Goal: Information Seeking & Learning: Learn about a topic

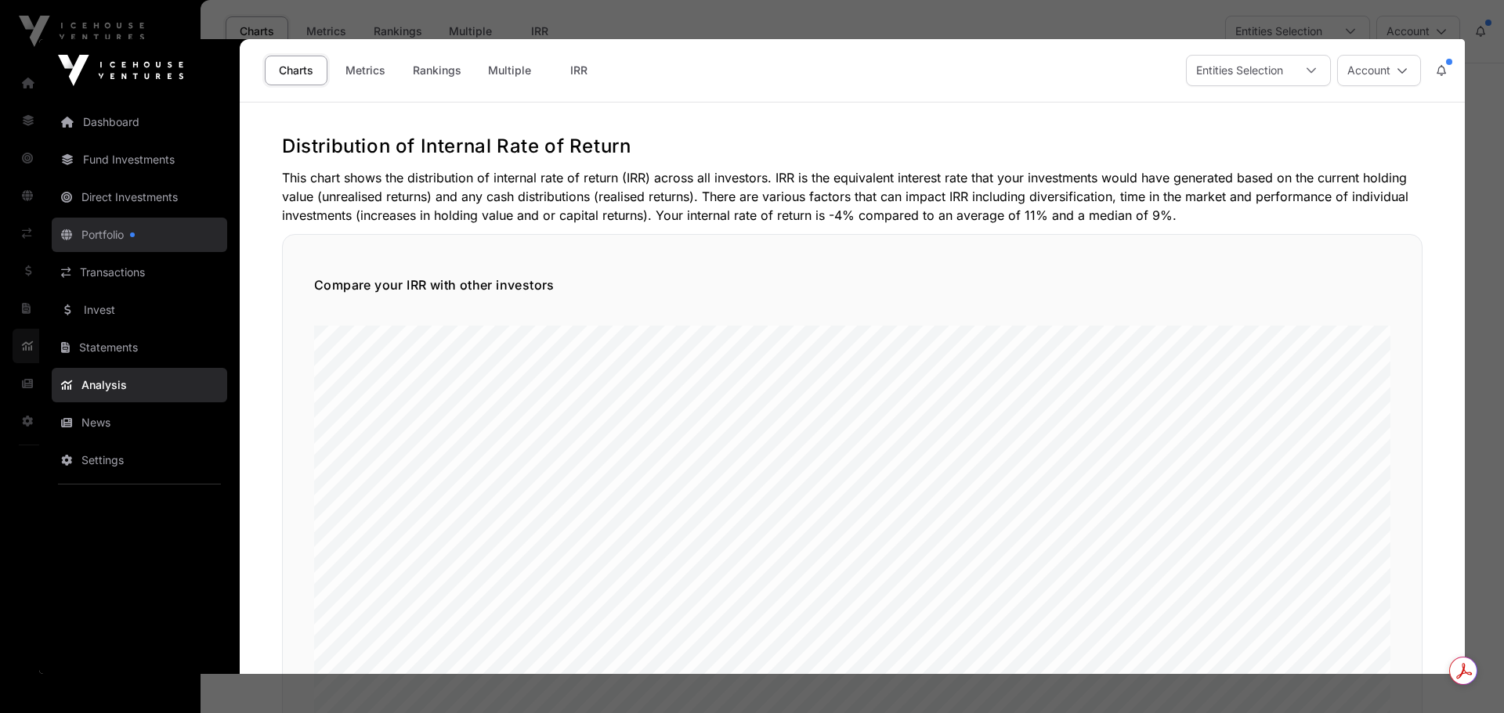
click link "Portfolio"
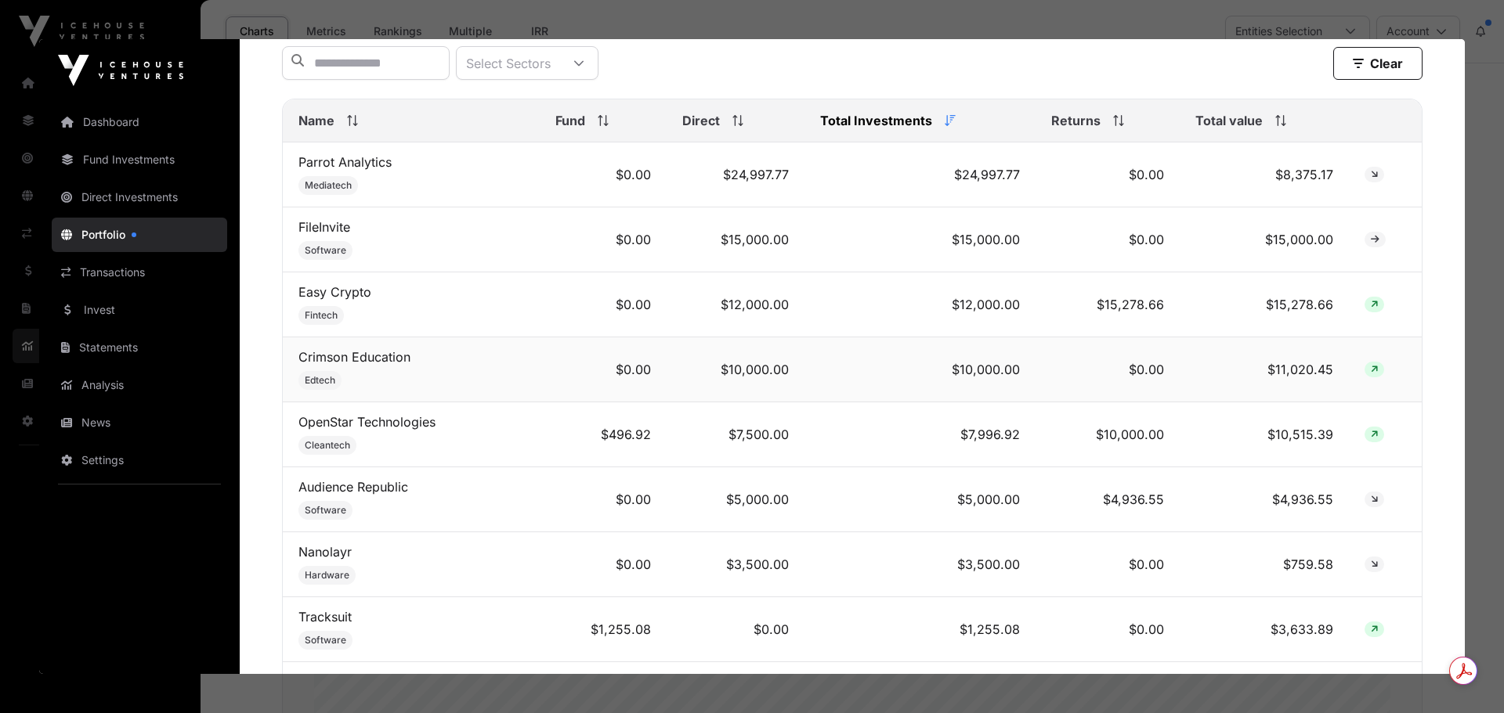
scroll to position [626, 0]
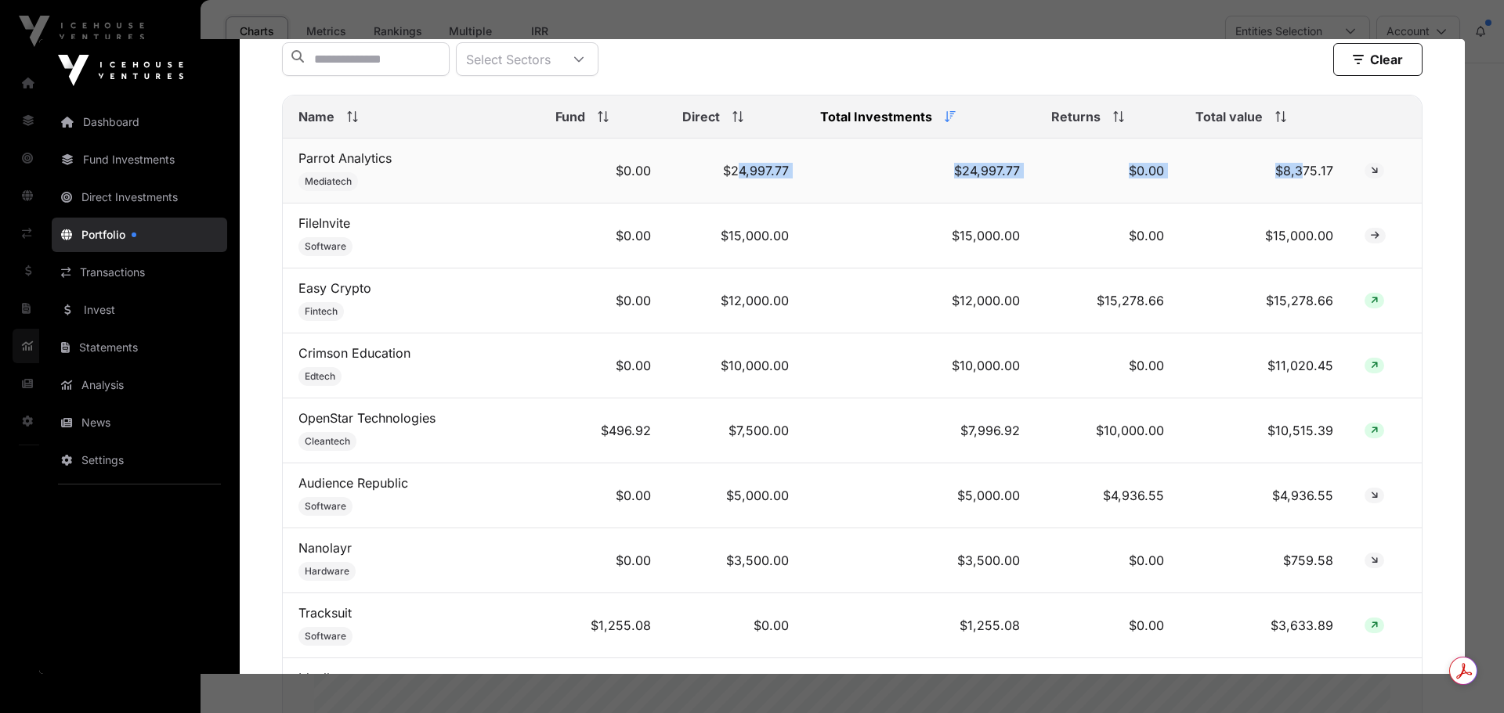
drag, startPoint x: 731, startPoint y: 183, endPoint x: 1306, endPoint y: 182, distance: 575.6
click tr "Parrot Analytics Mediatech $0.00 $24,997.77 $24,997.77 $0.00 $8,375.17"
click td "$8,375.17"
click td "Parrot Analytics Mediatech"
drag, startPoint x: 390, startPoint y: 165, endPoint x: 291, endPoint y: 164, distance: 98.7
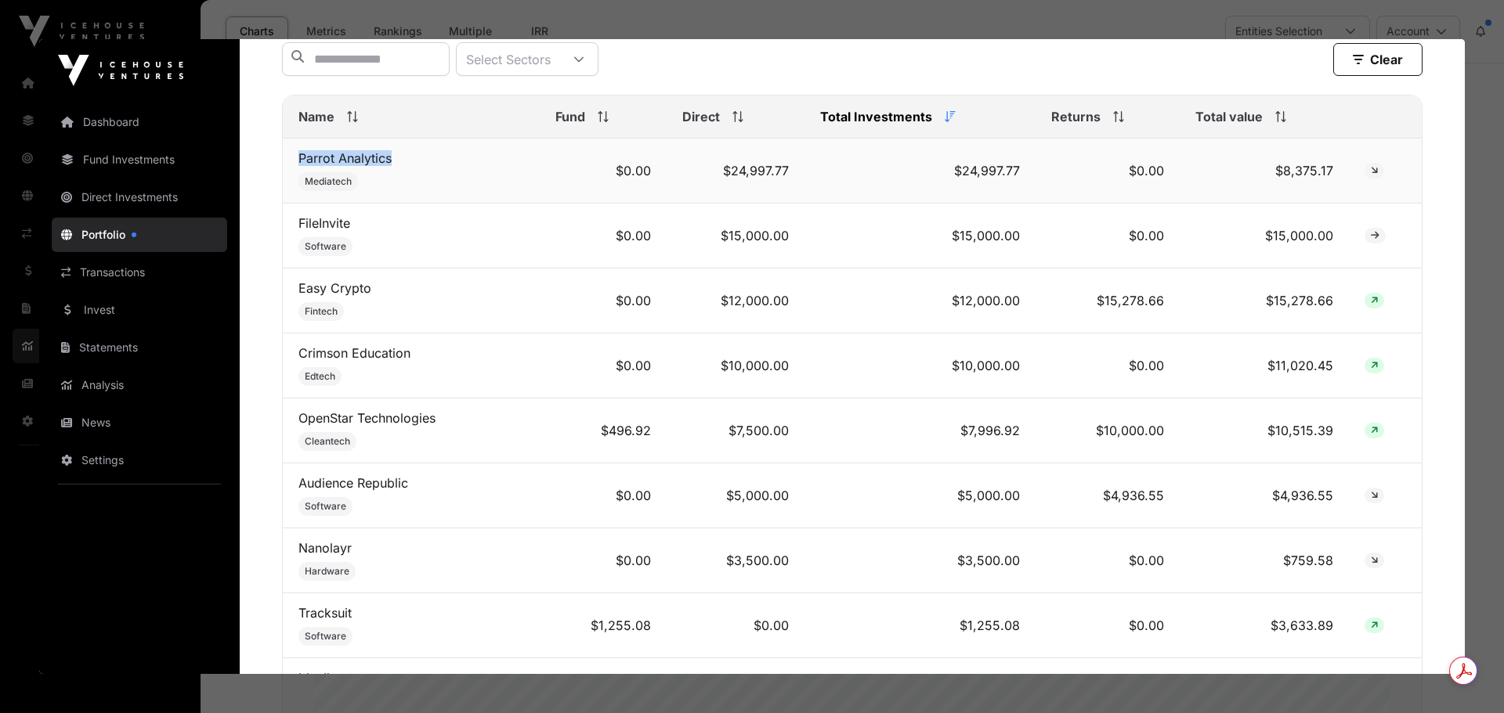
click td "Parrot Analytics Mediatech"
drag, startPoint x: 1271, startPoint y: 178, endPoint x: 1337, endPoint y: 182, distance: 65.9
click td "$8,375.17"
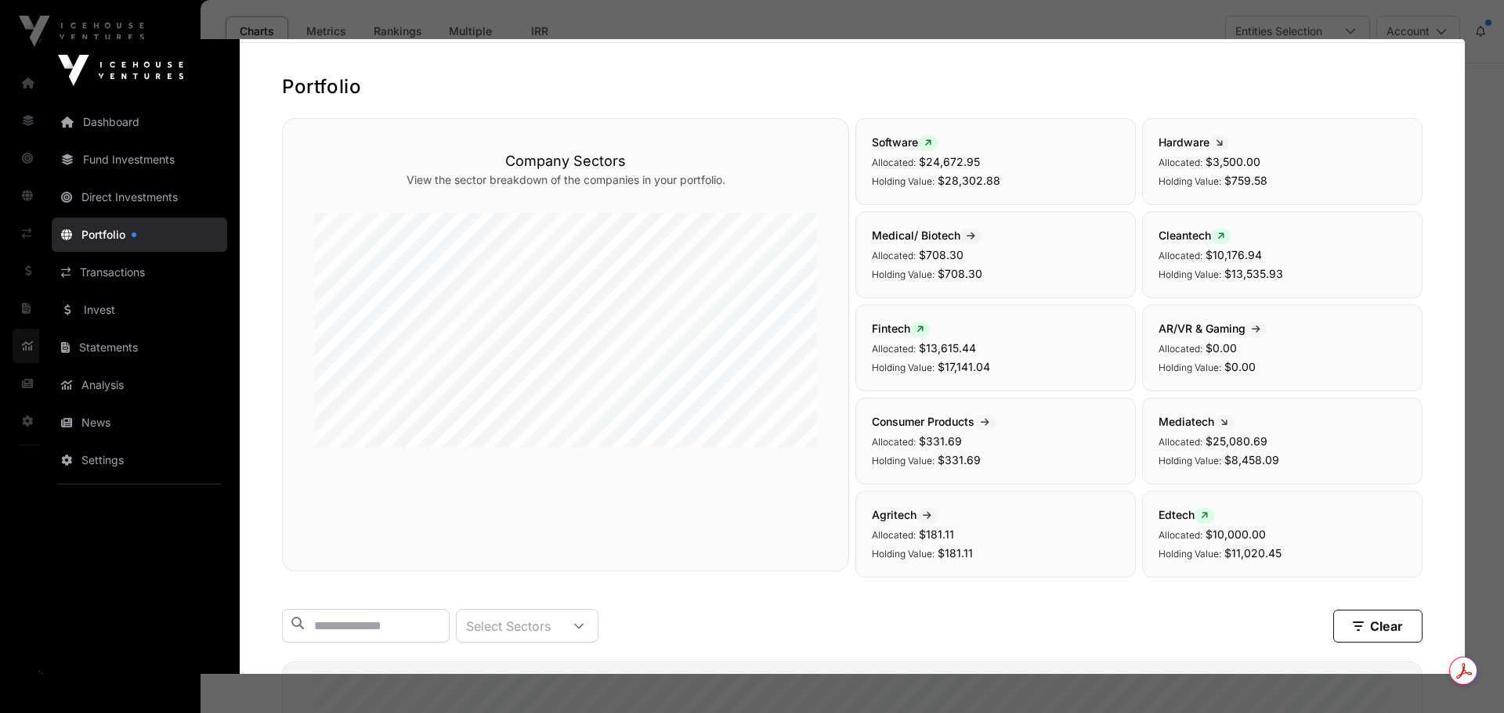
scroll to position [0, 0]
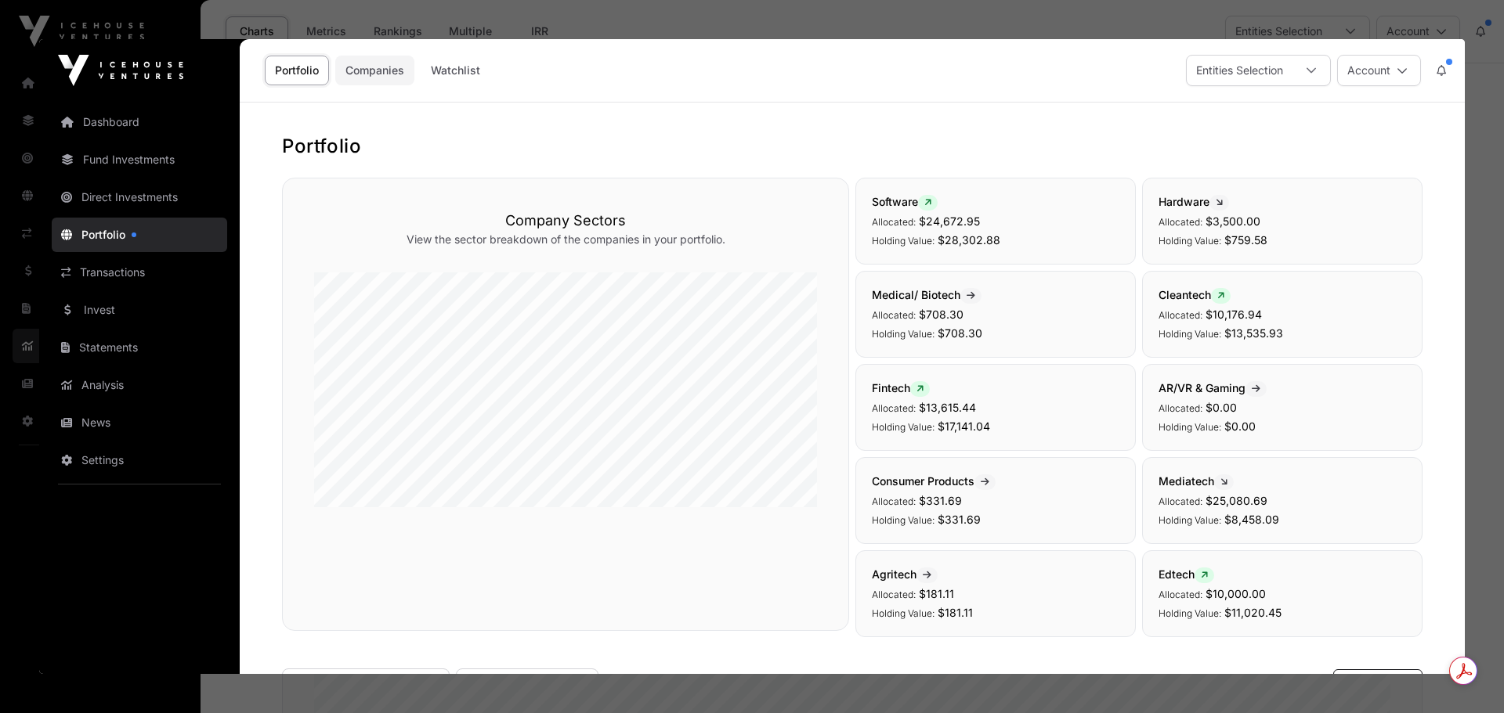
click link "Companies"
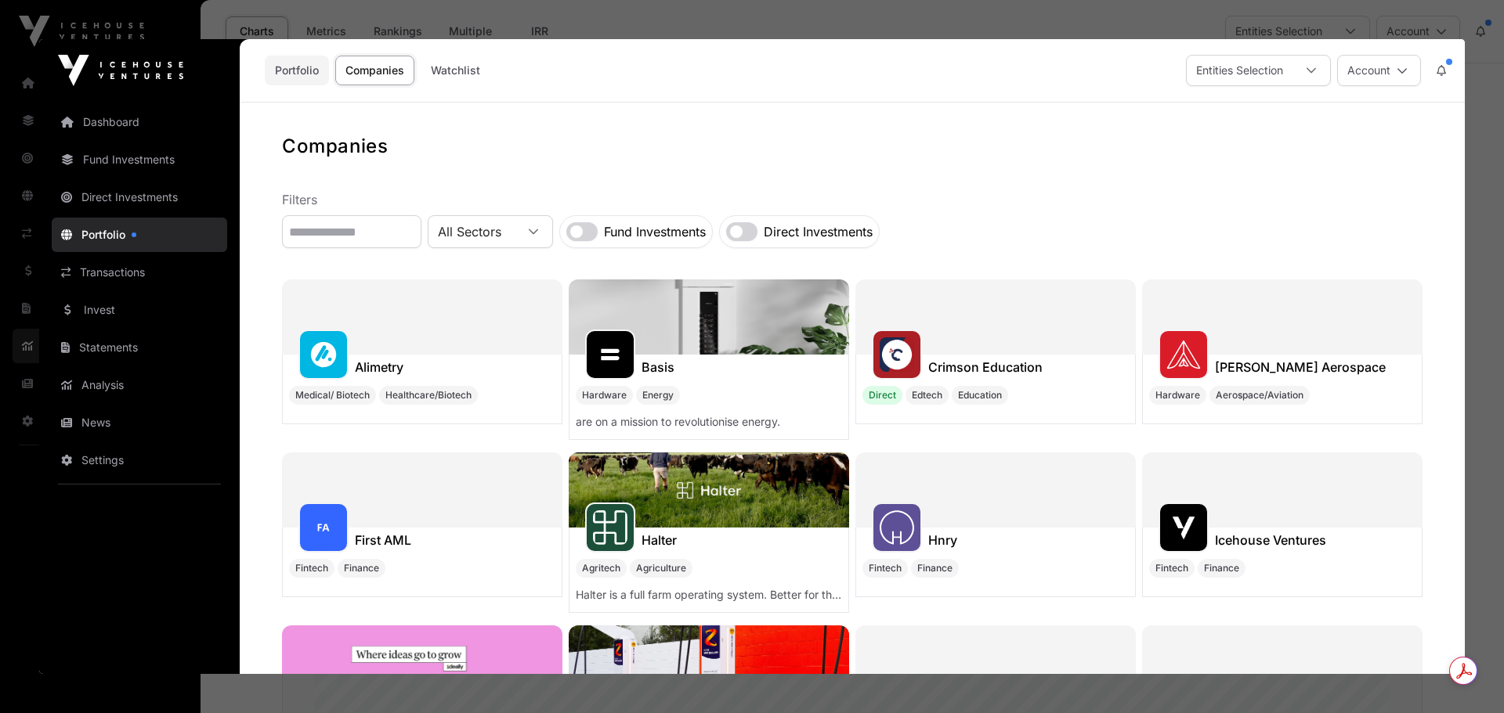
click link "Portfolio"
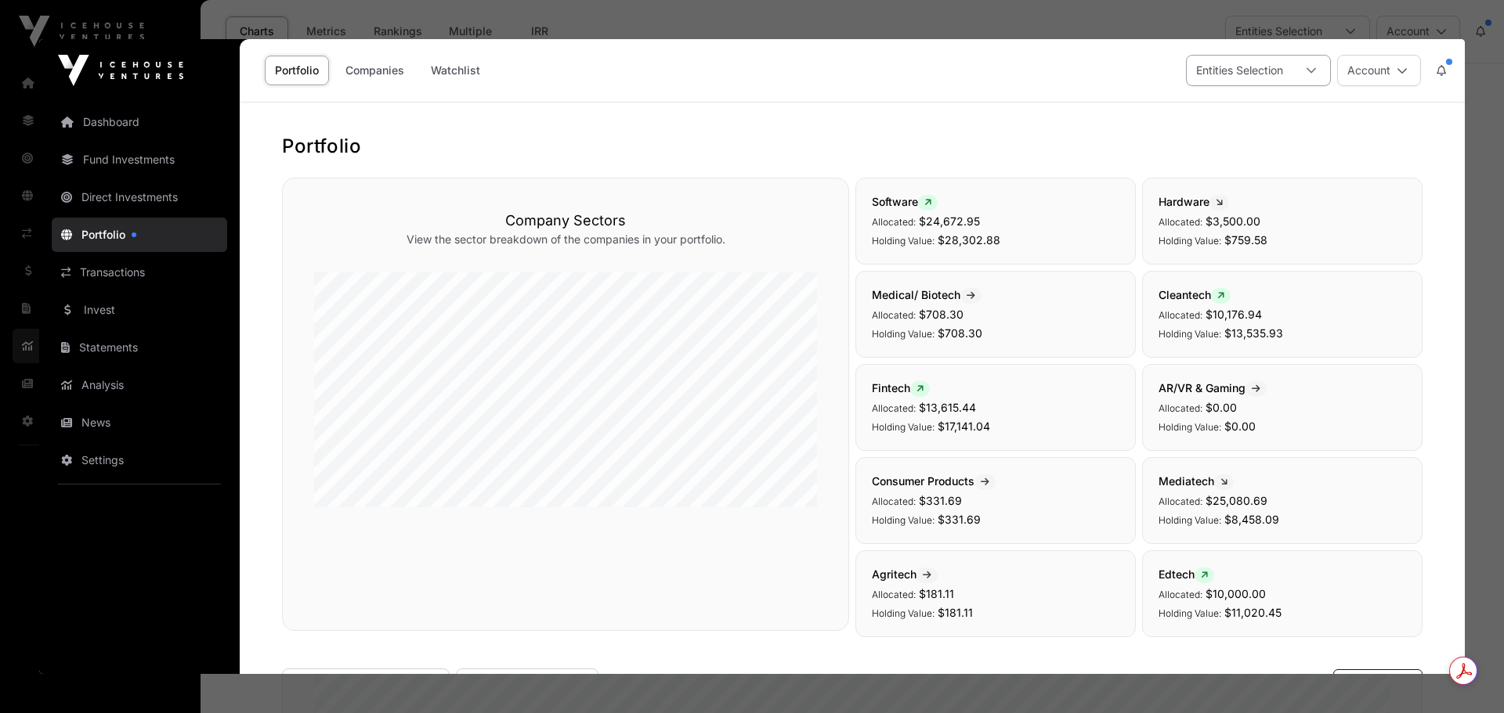
click div "Entities Selection"
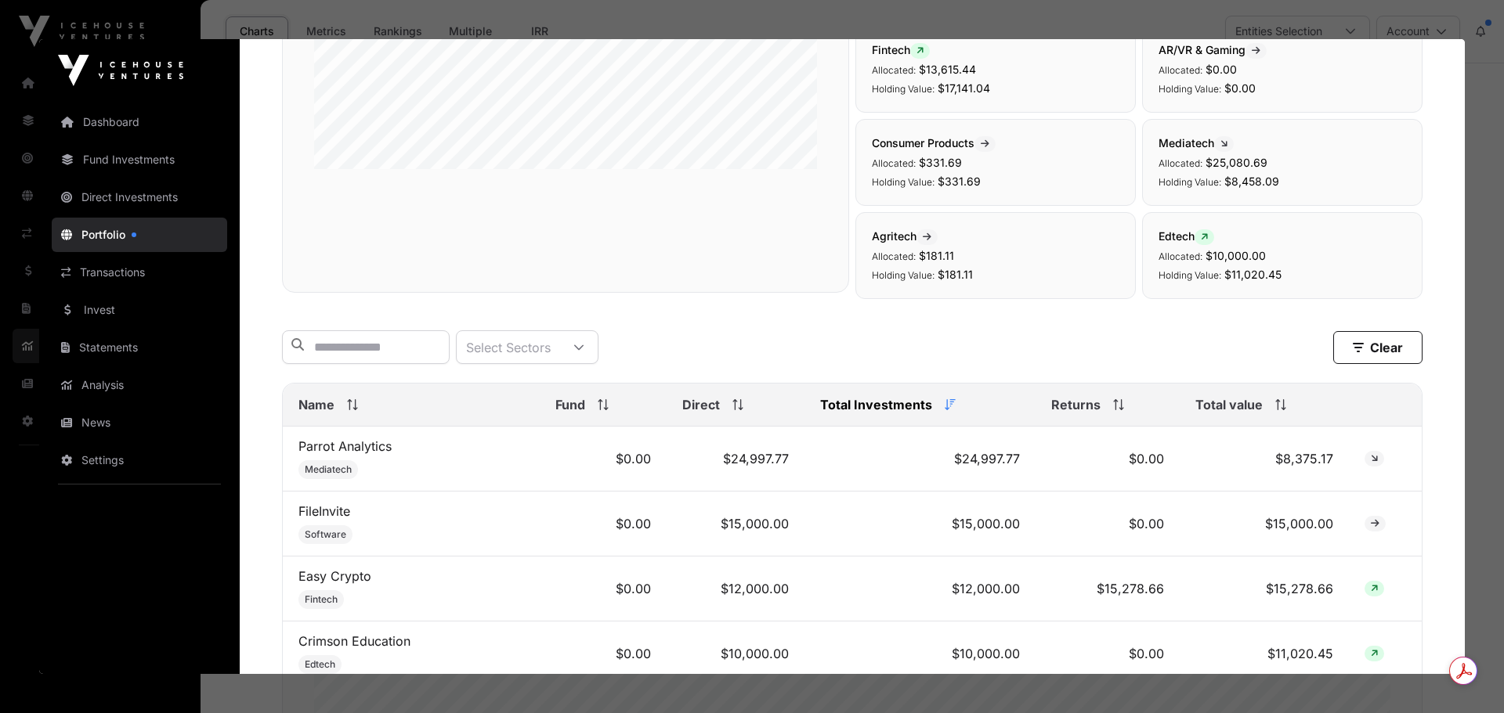
scroll to position [392, 0]
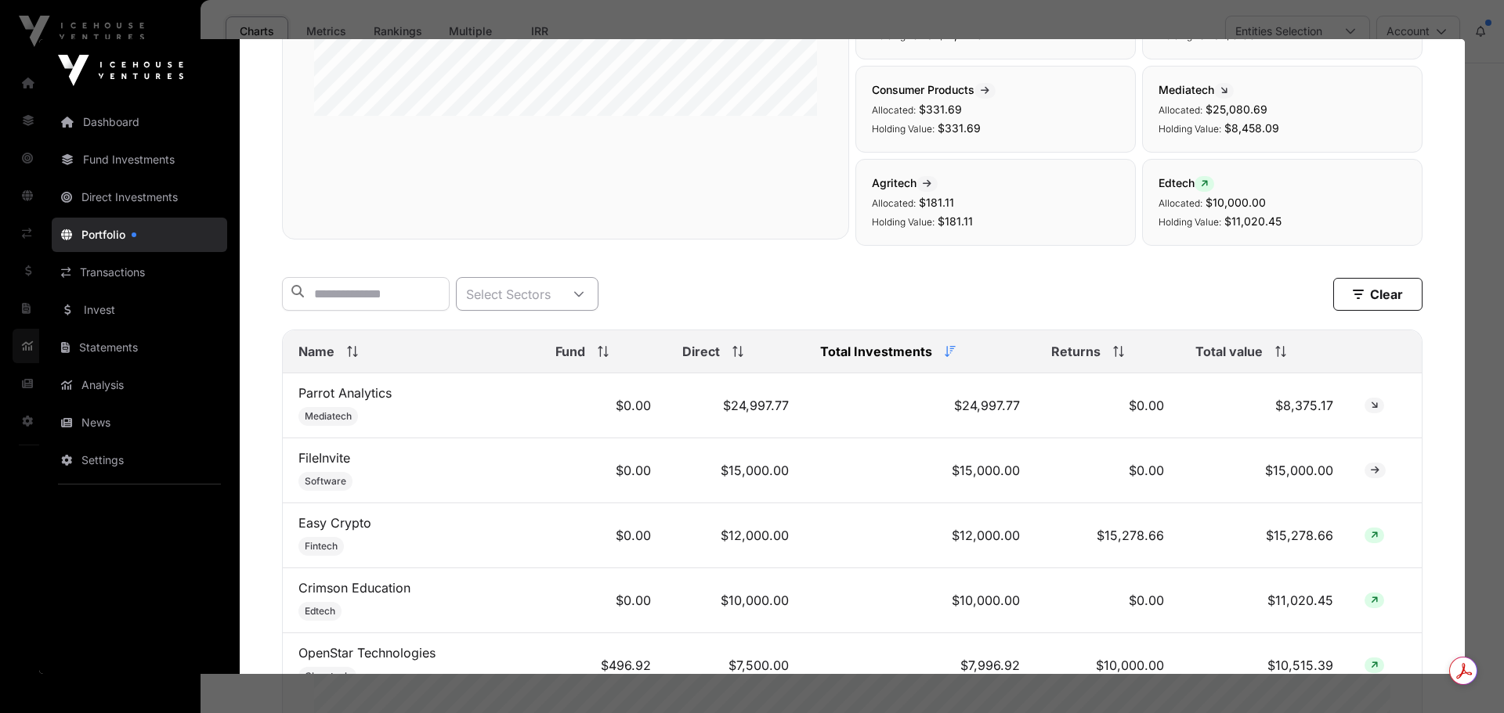
click div
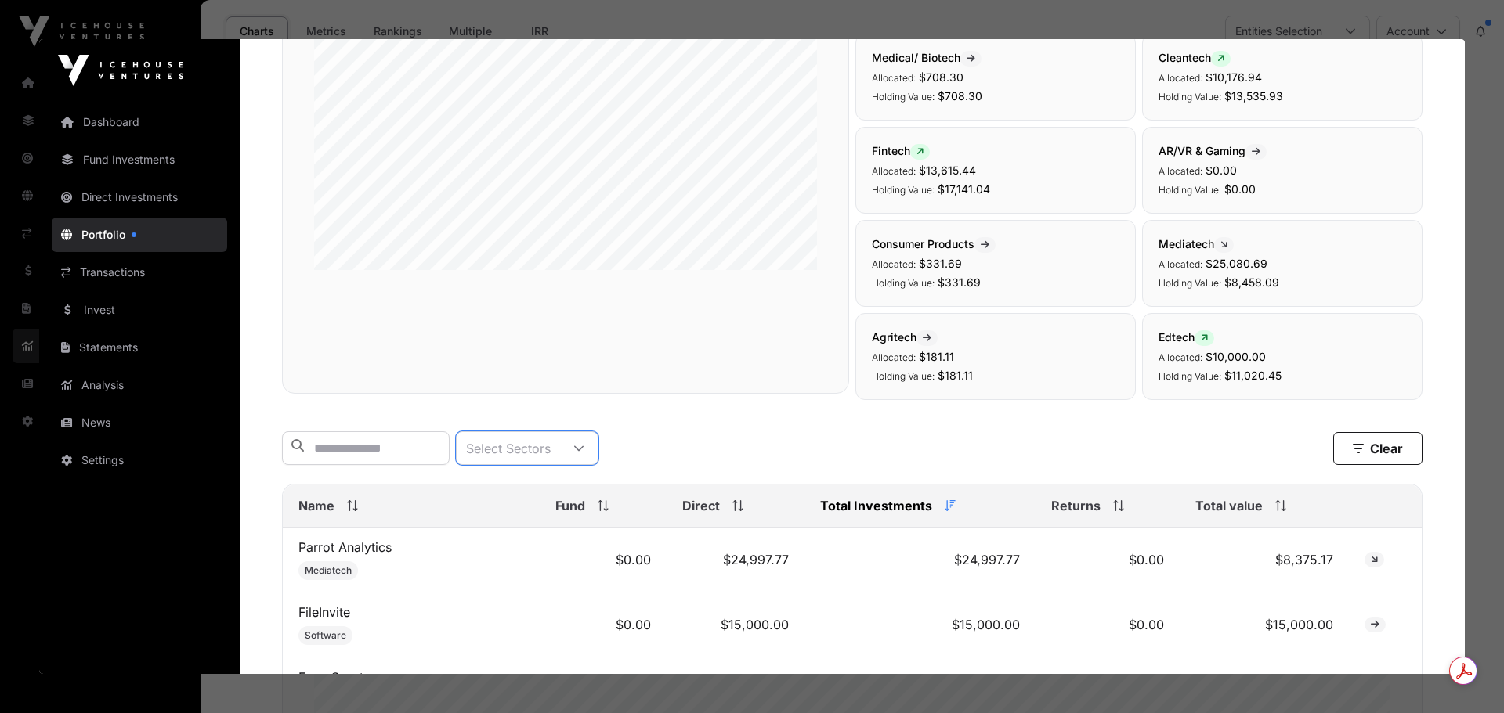
scroll to position [0, 0]
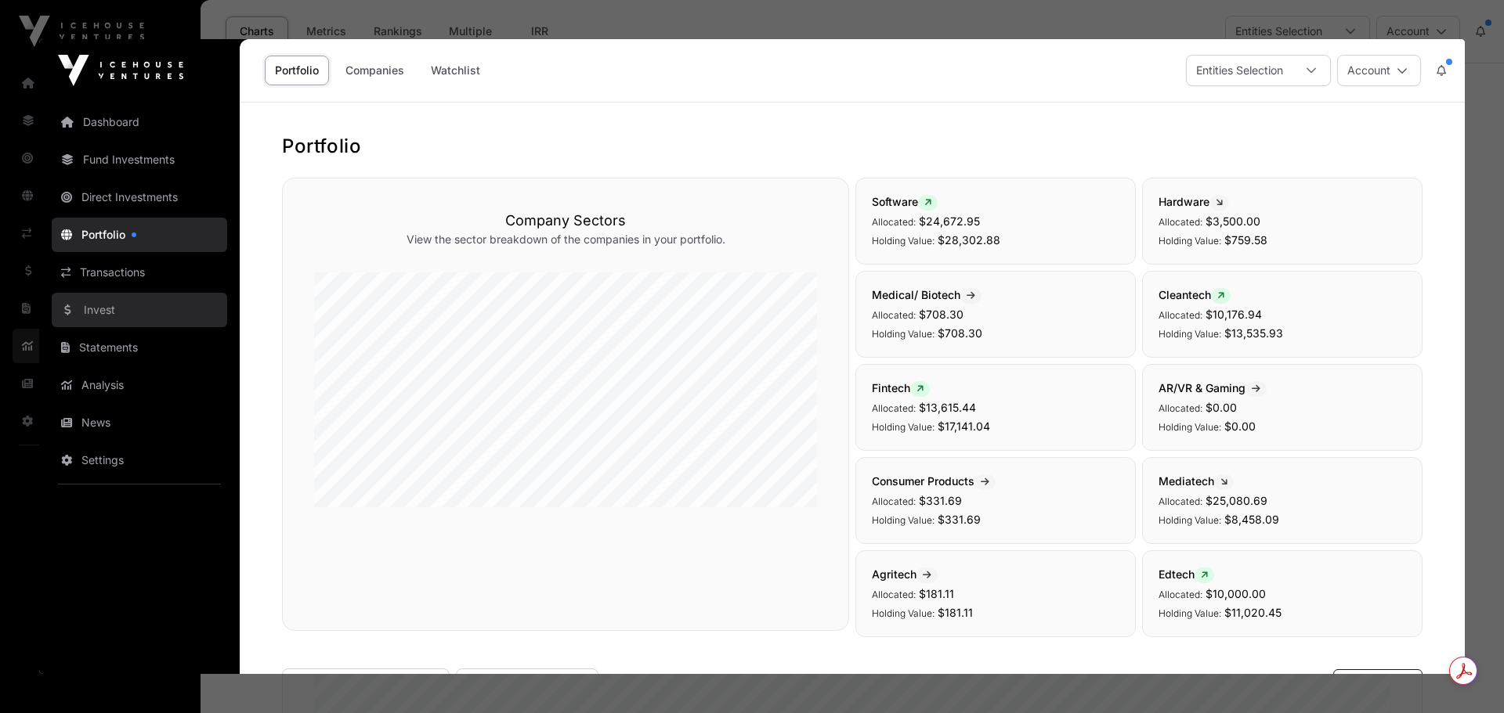
click link "Invest"
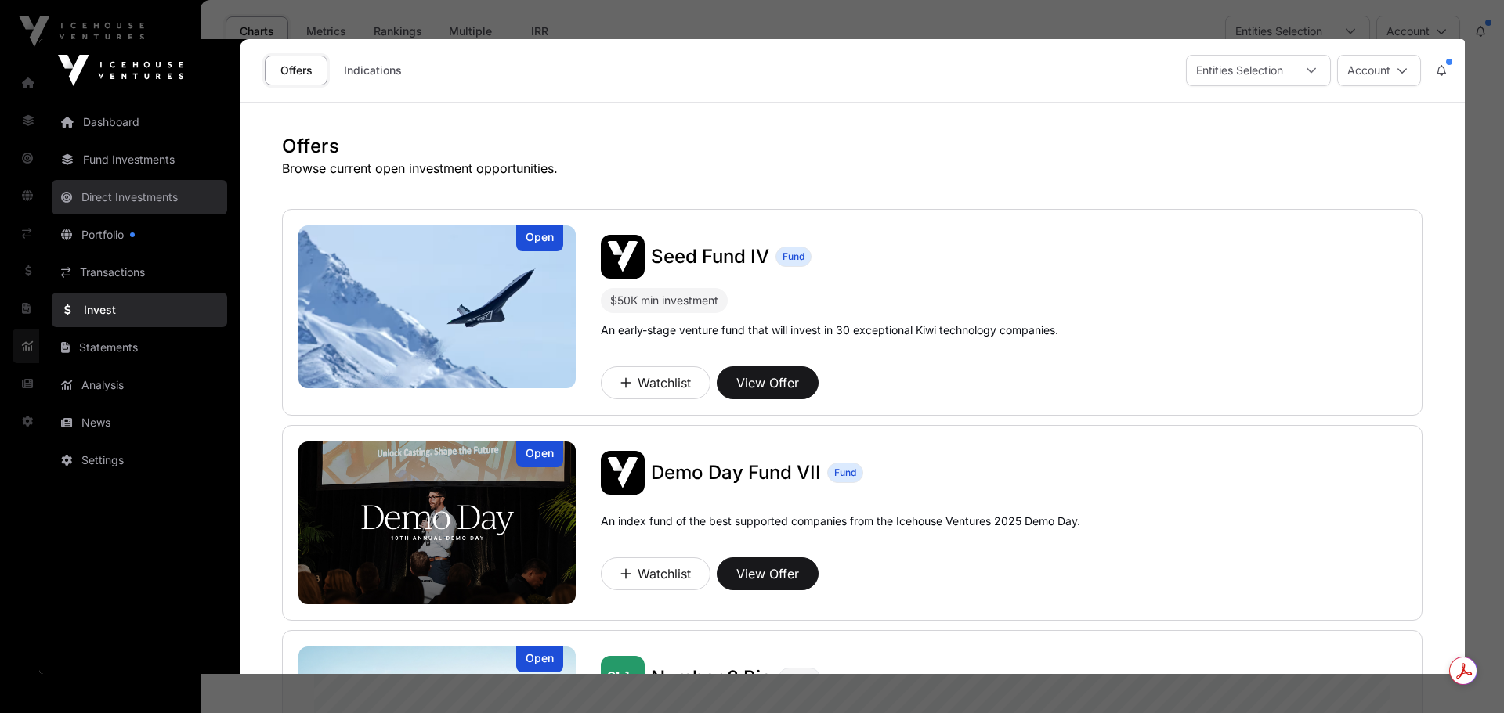
click link "Direct Investments"
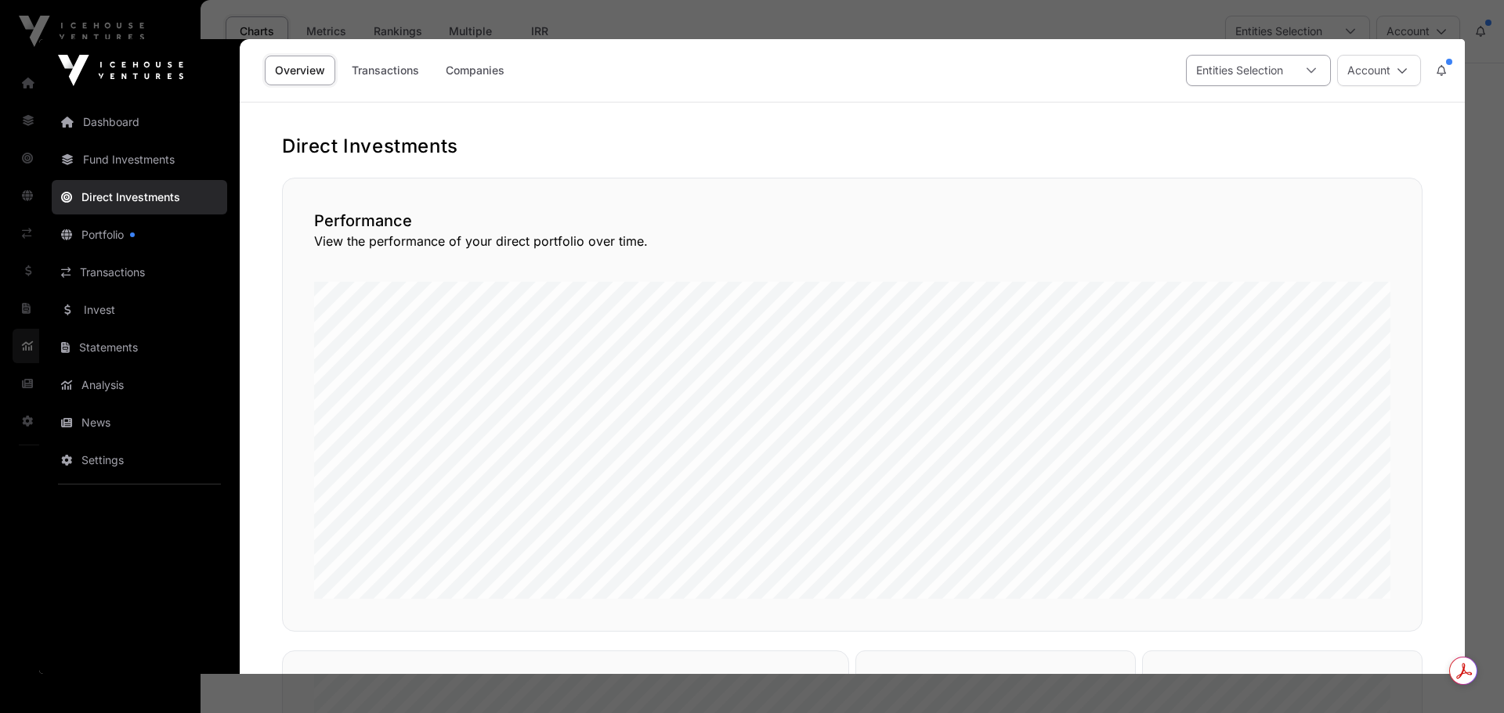
click div
click link "Transactions"
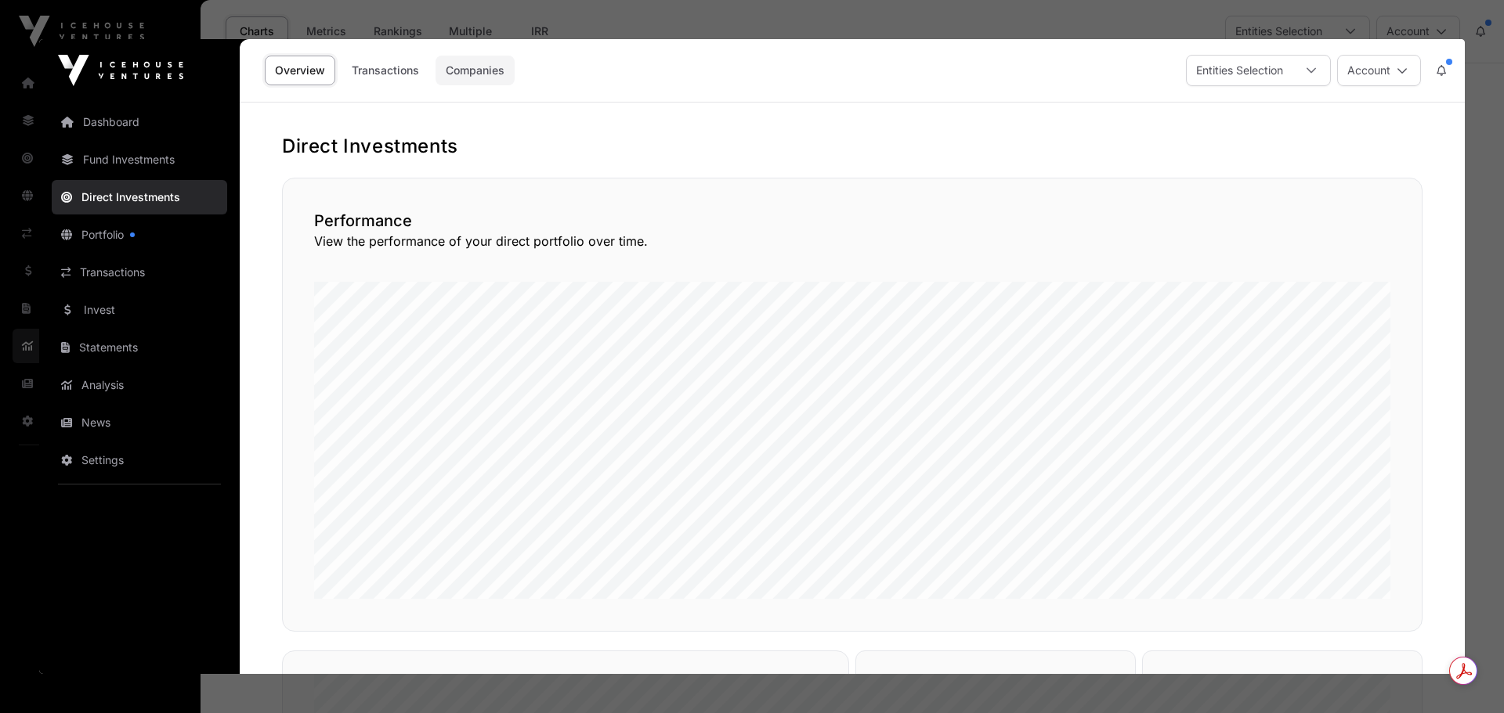
click link "Companies"
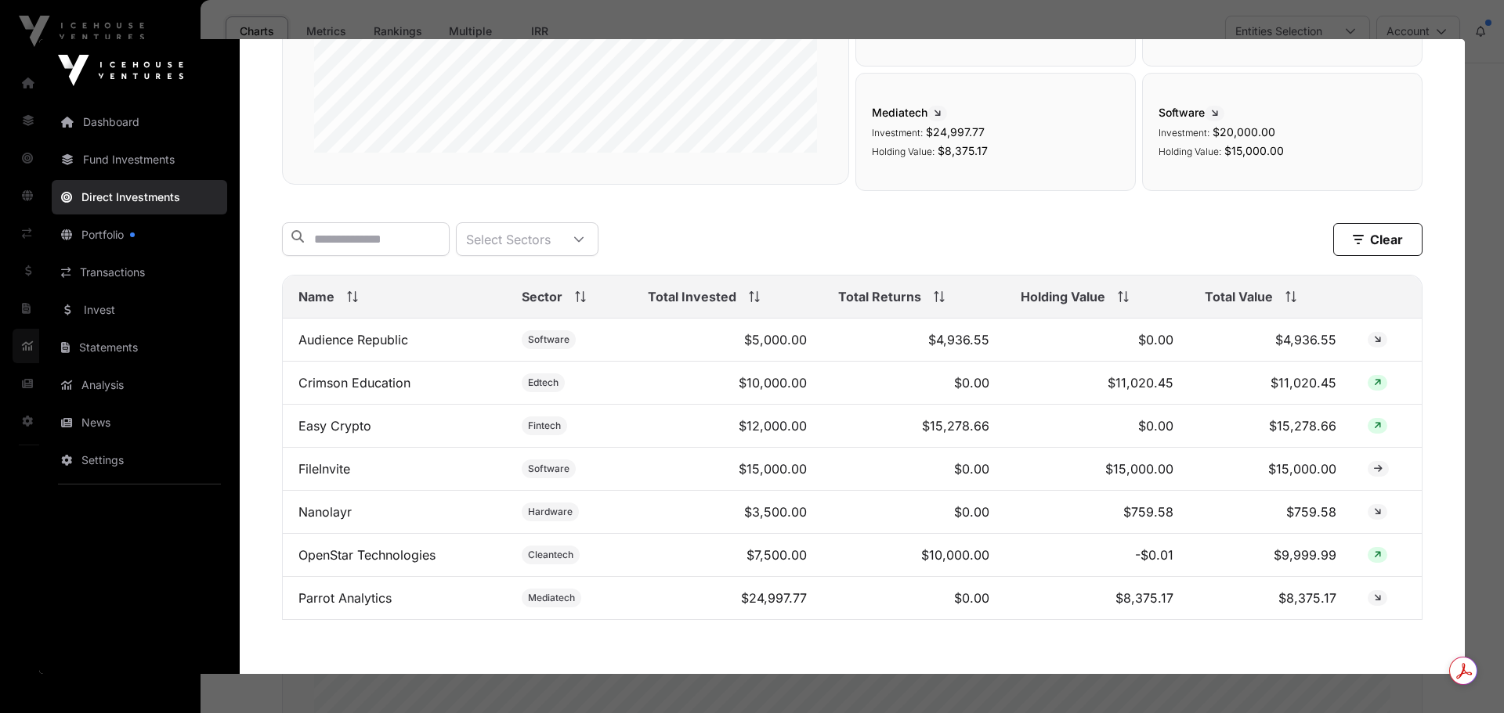
scroll to position [443, 0]
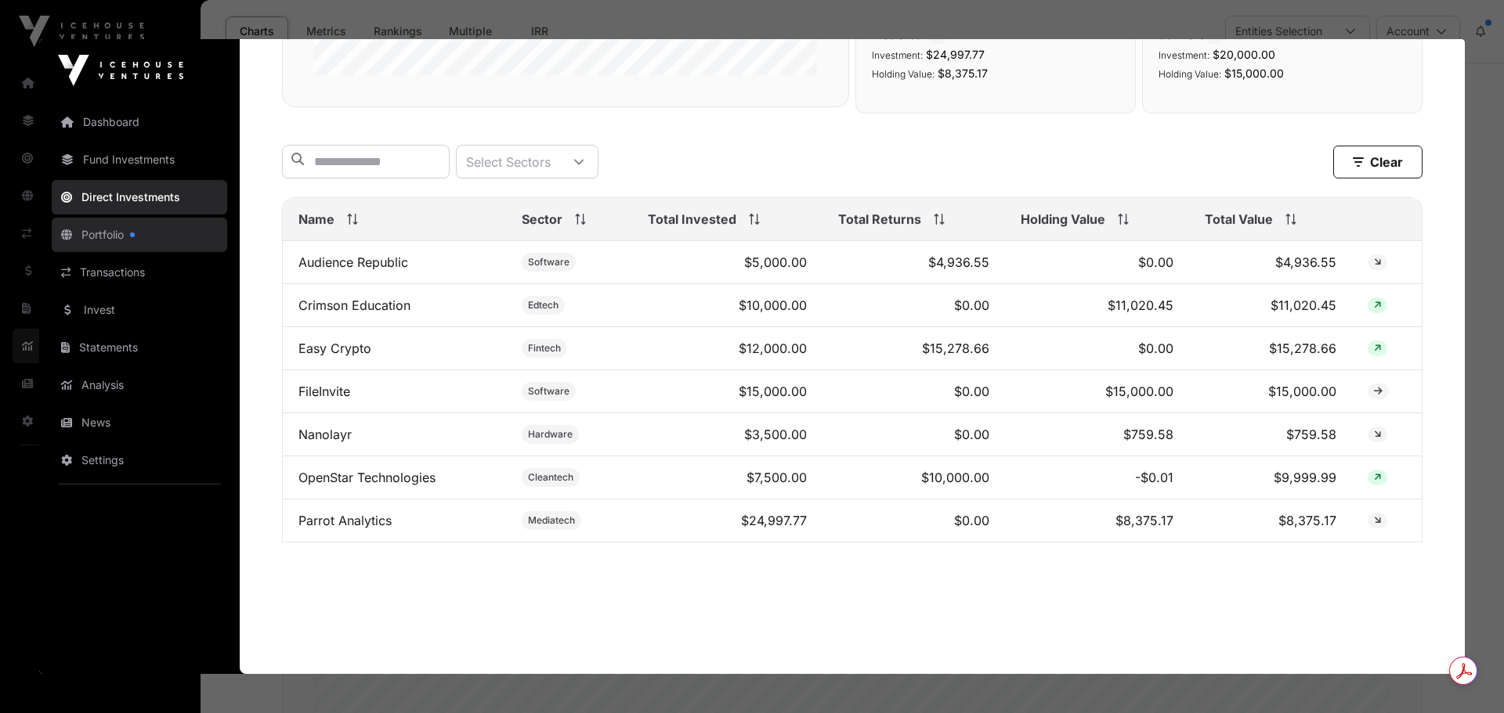
click link "Portfolio"
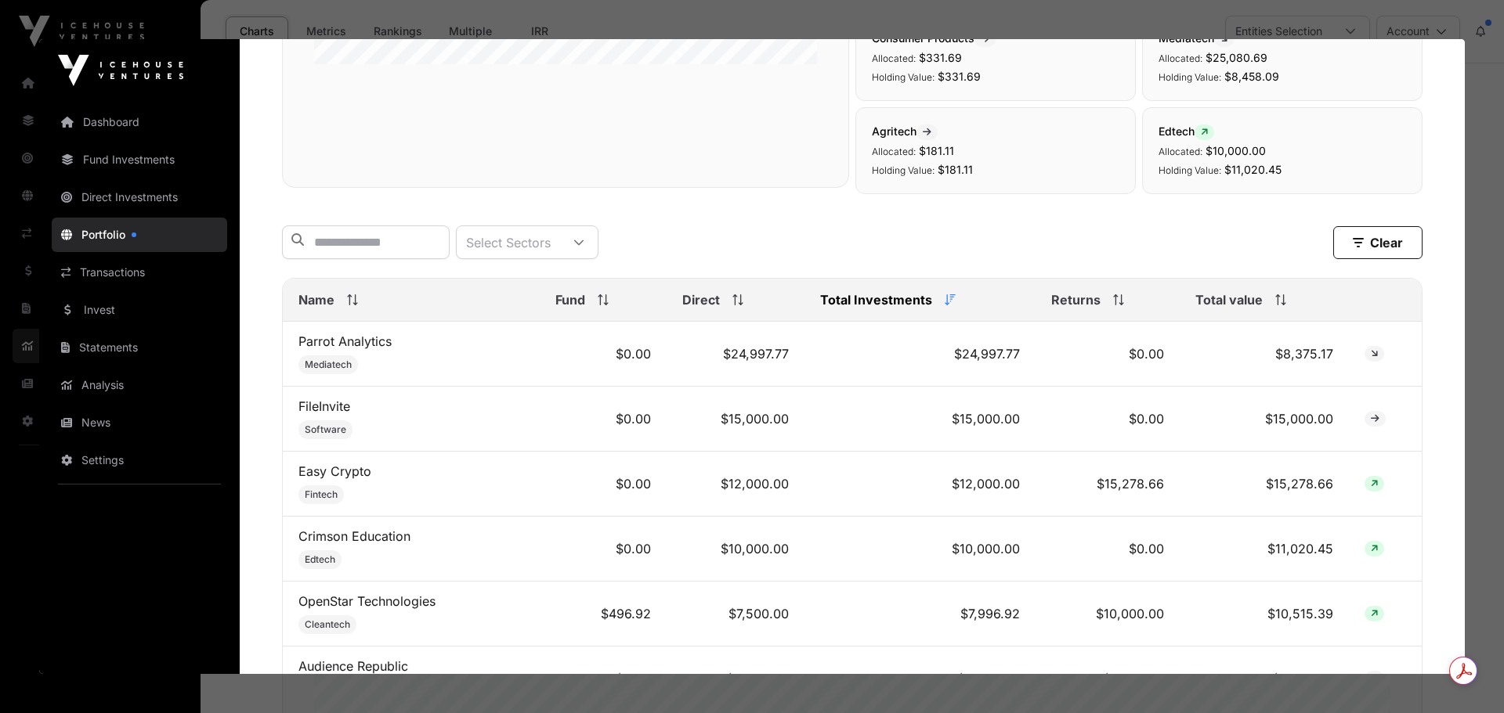
scroll to position [0, 0]
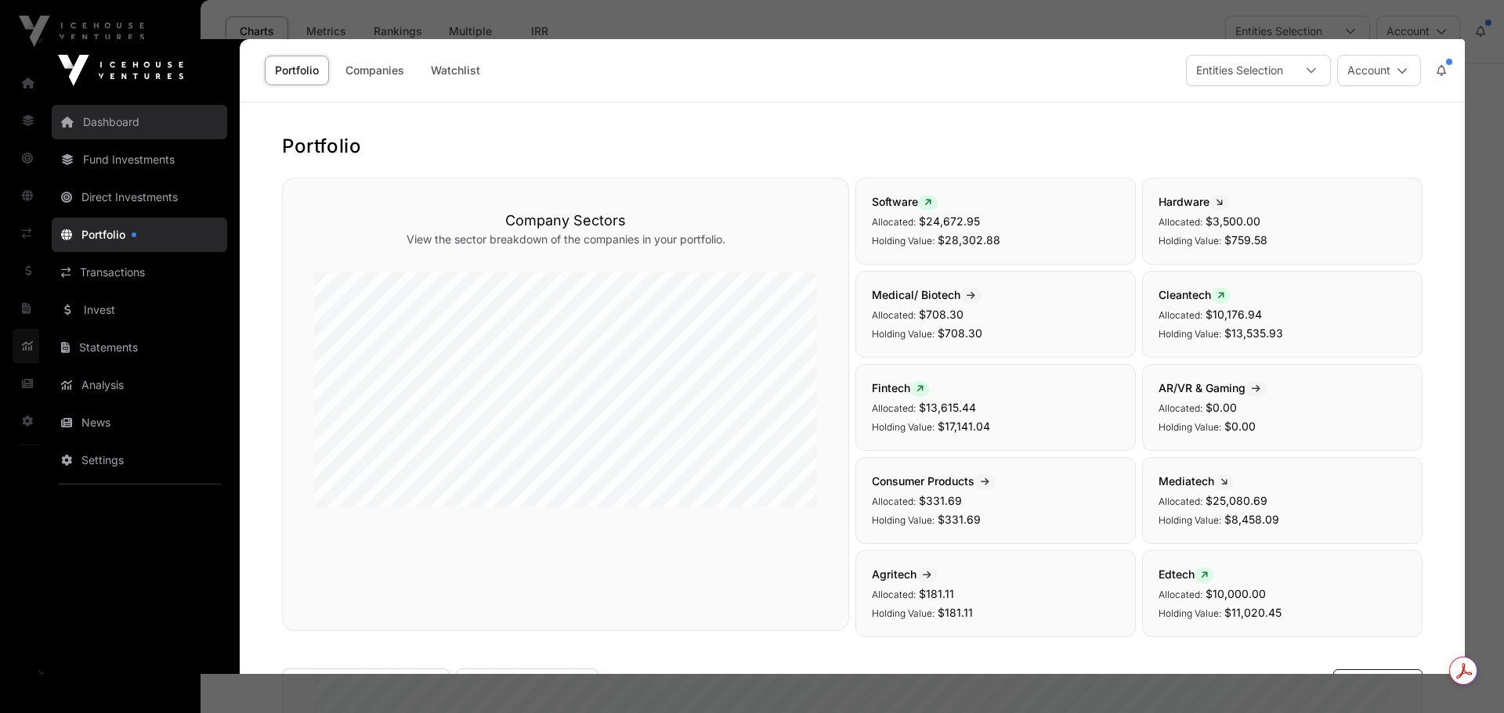
click link "Dashboard"
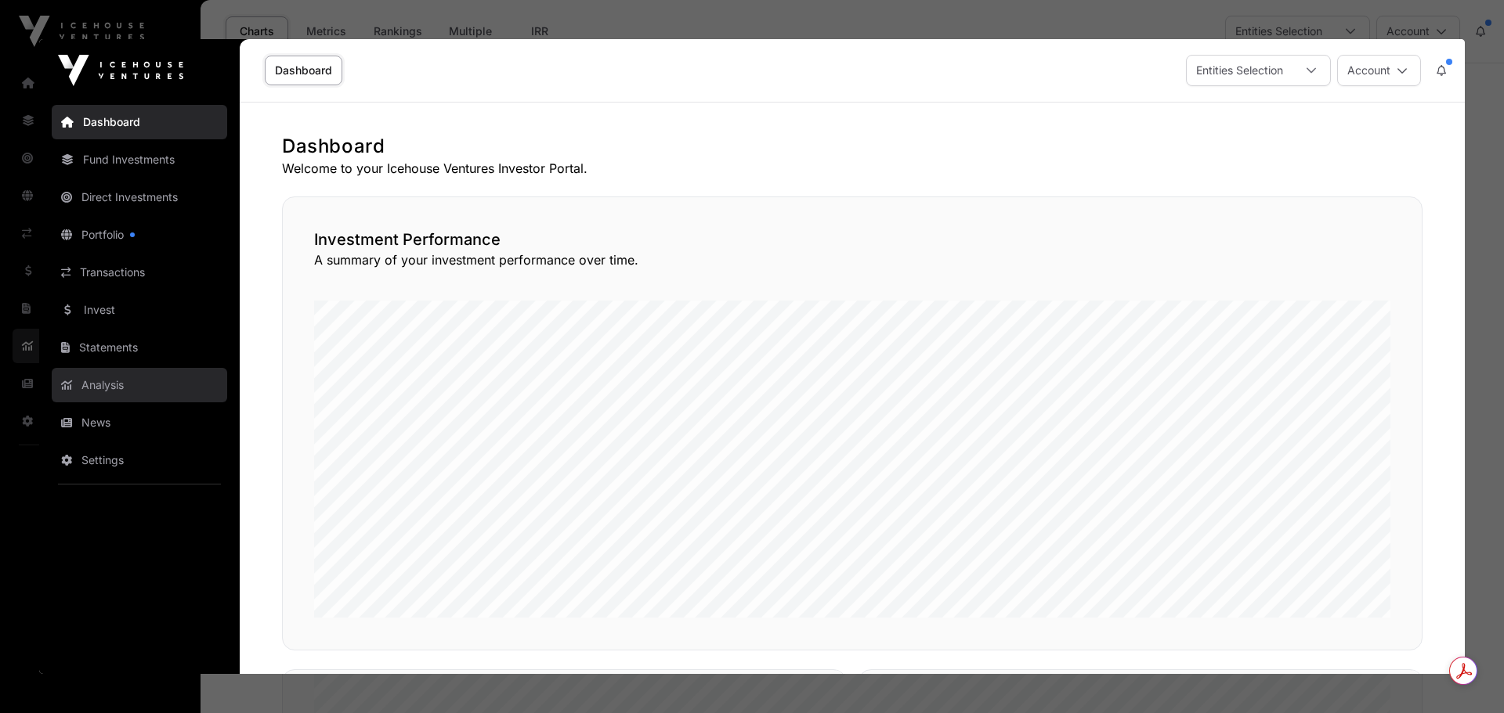
click link "Analysis"
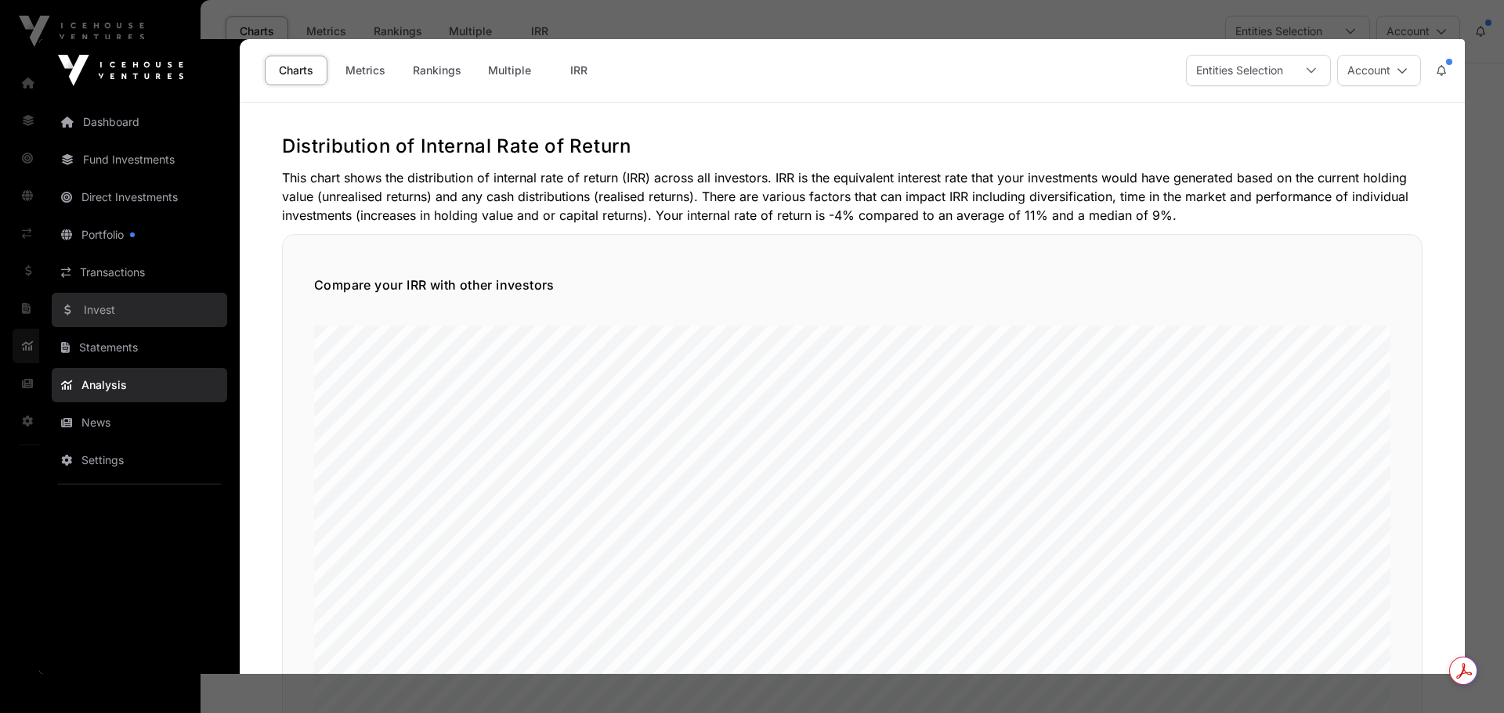
click link "Invest"
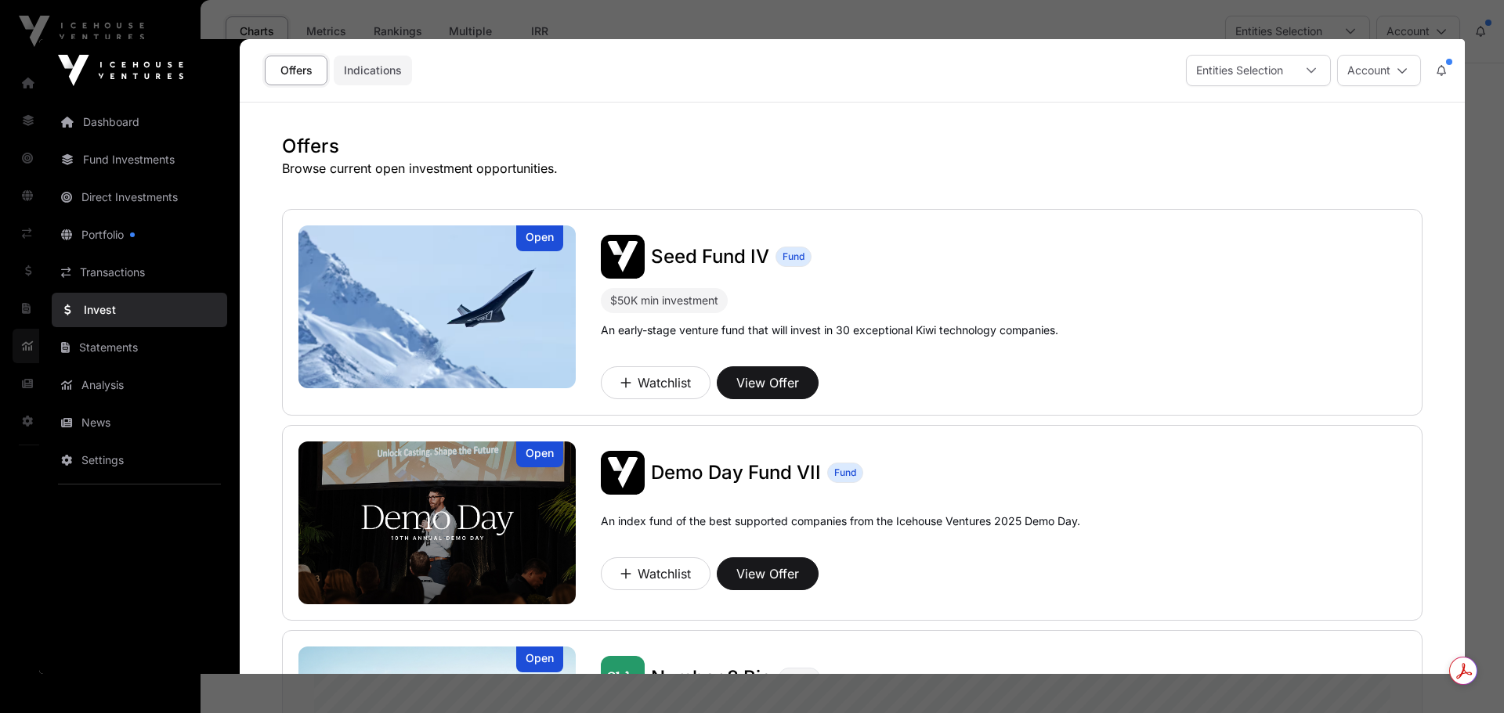
click link "Indications"
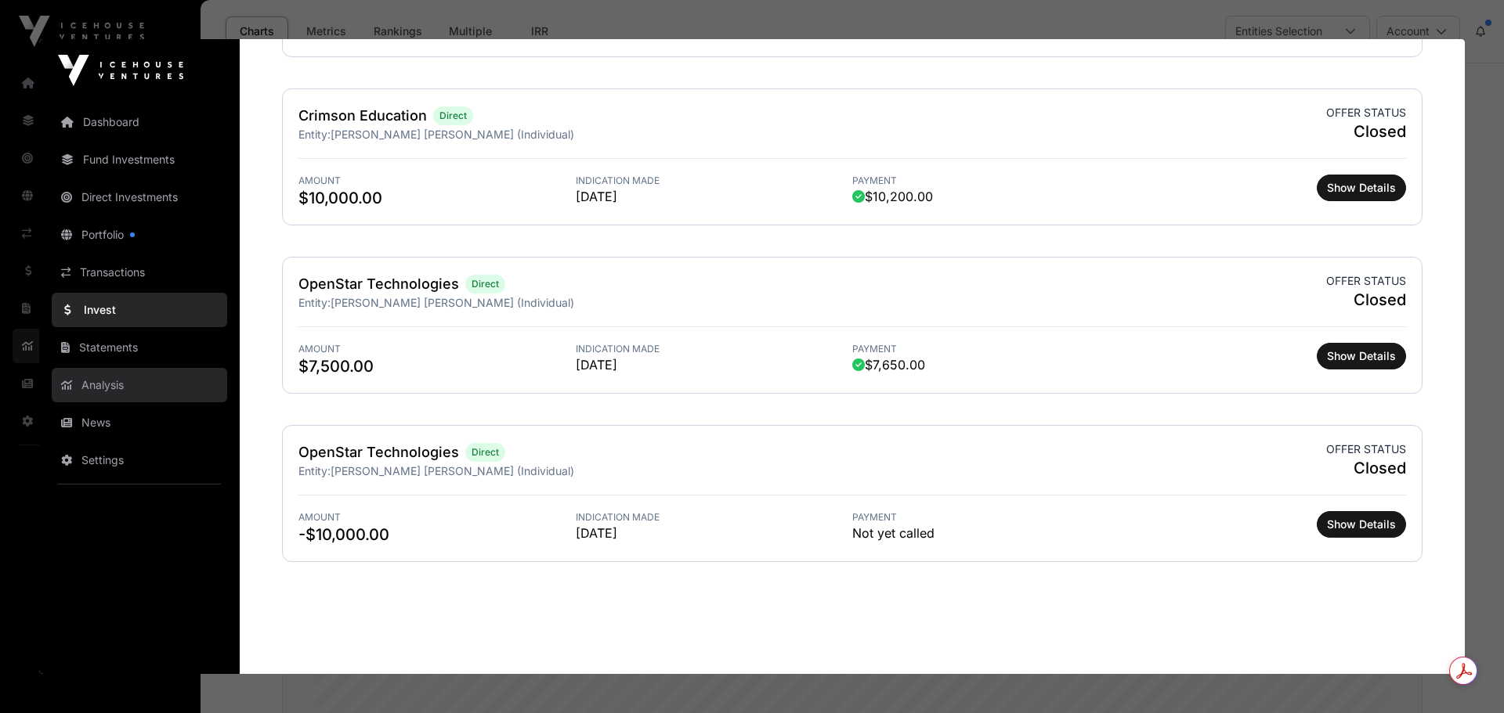
scroll to position [1314, 0]
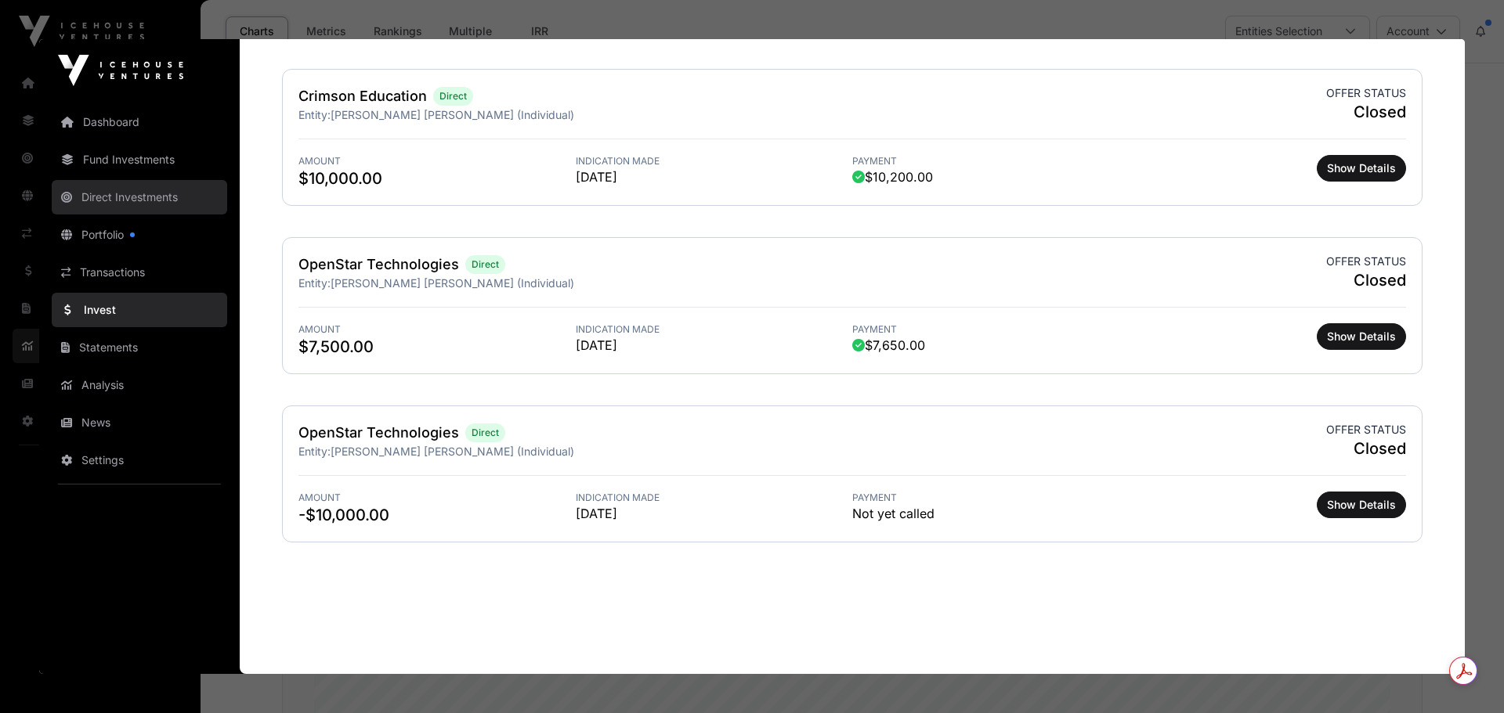
click link "Direct Investments"
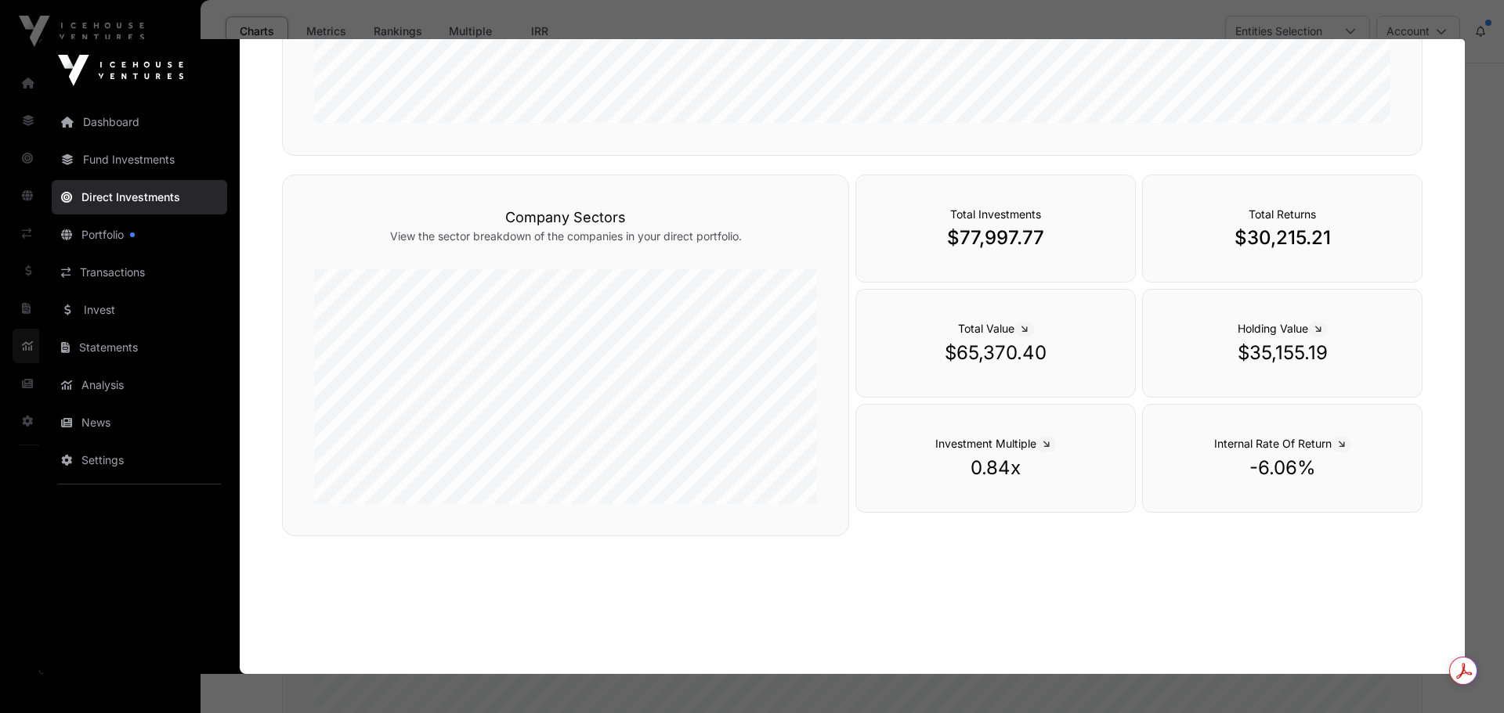
scroll to position [0, 0]
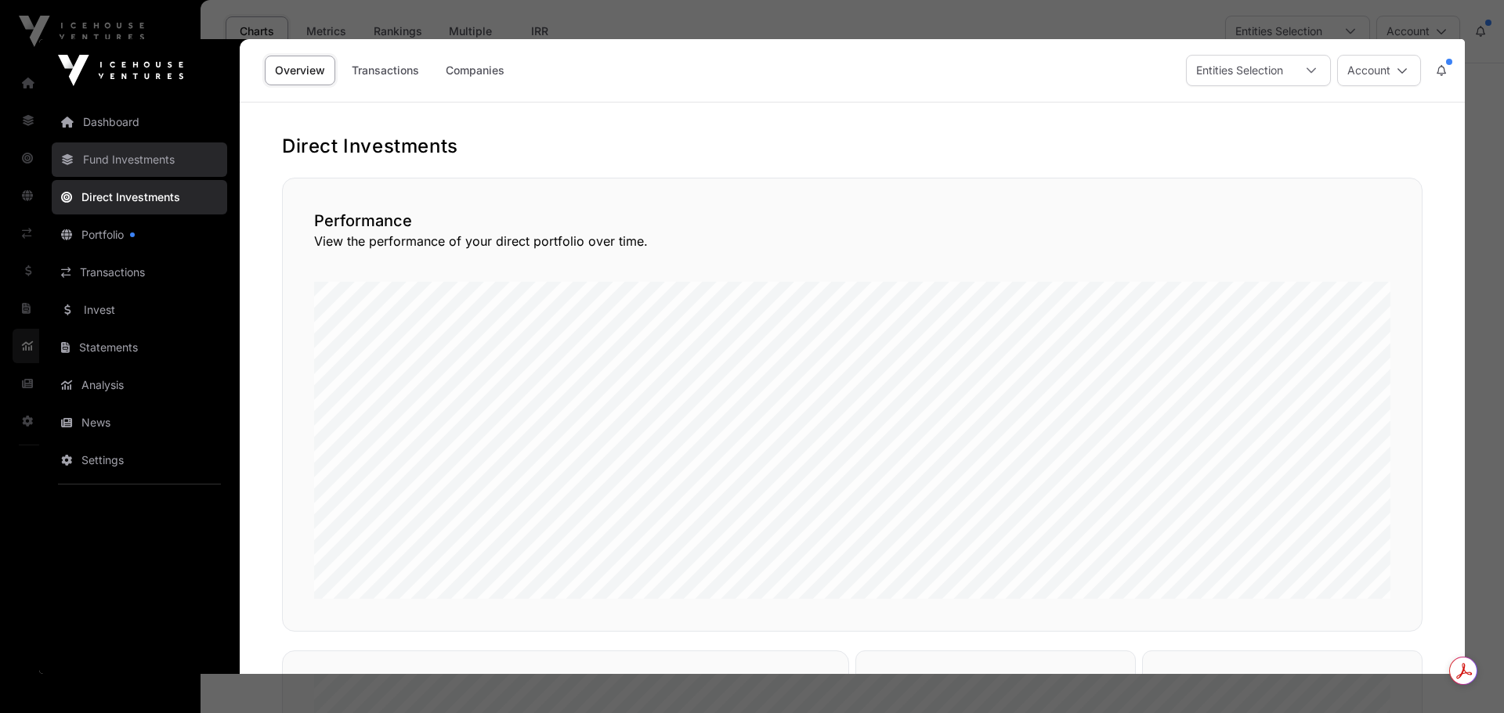
click link "Fund Investments"
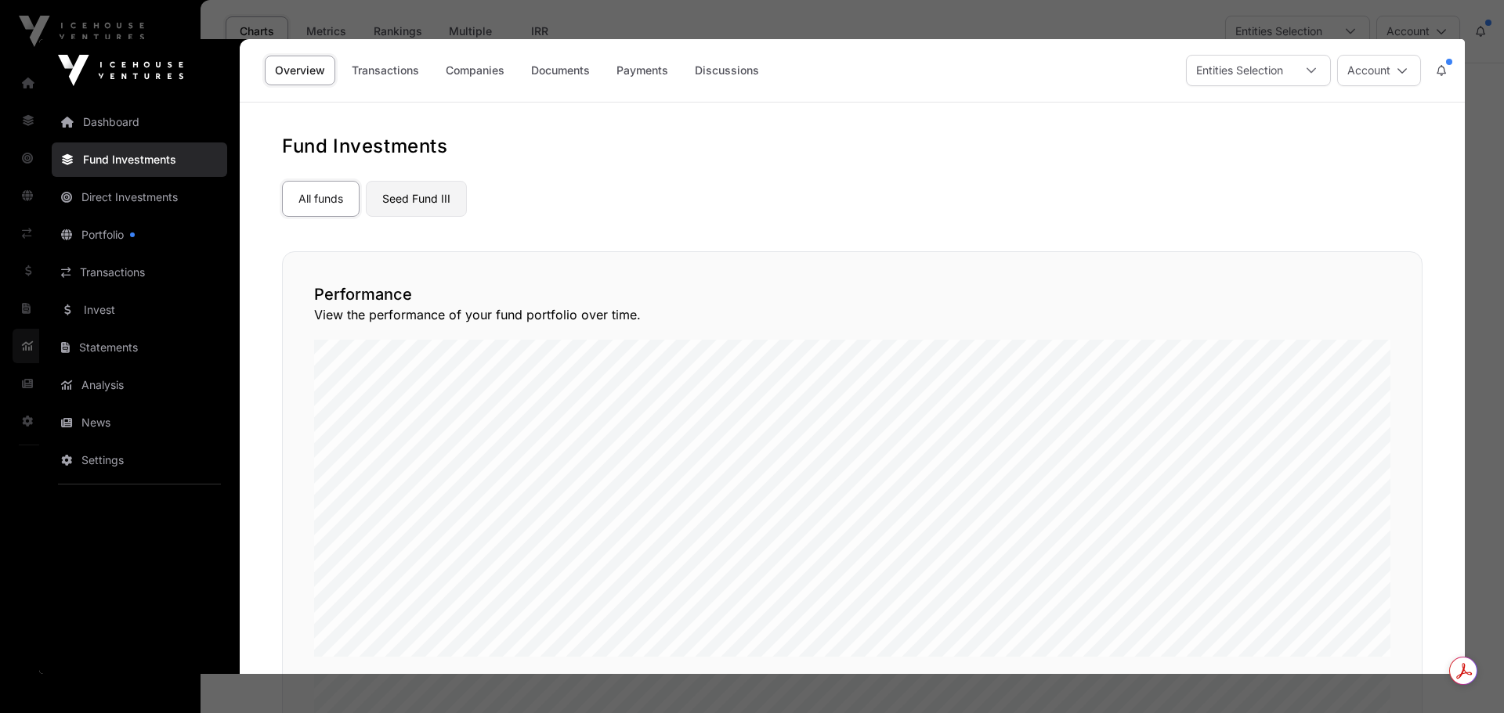
click link "Seed Fund III"
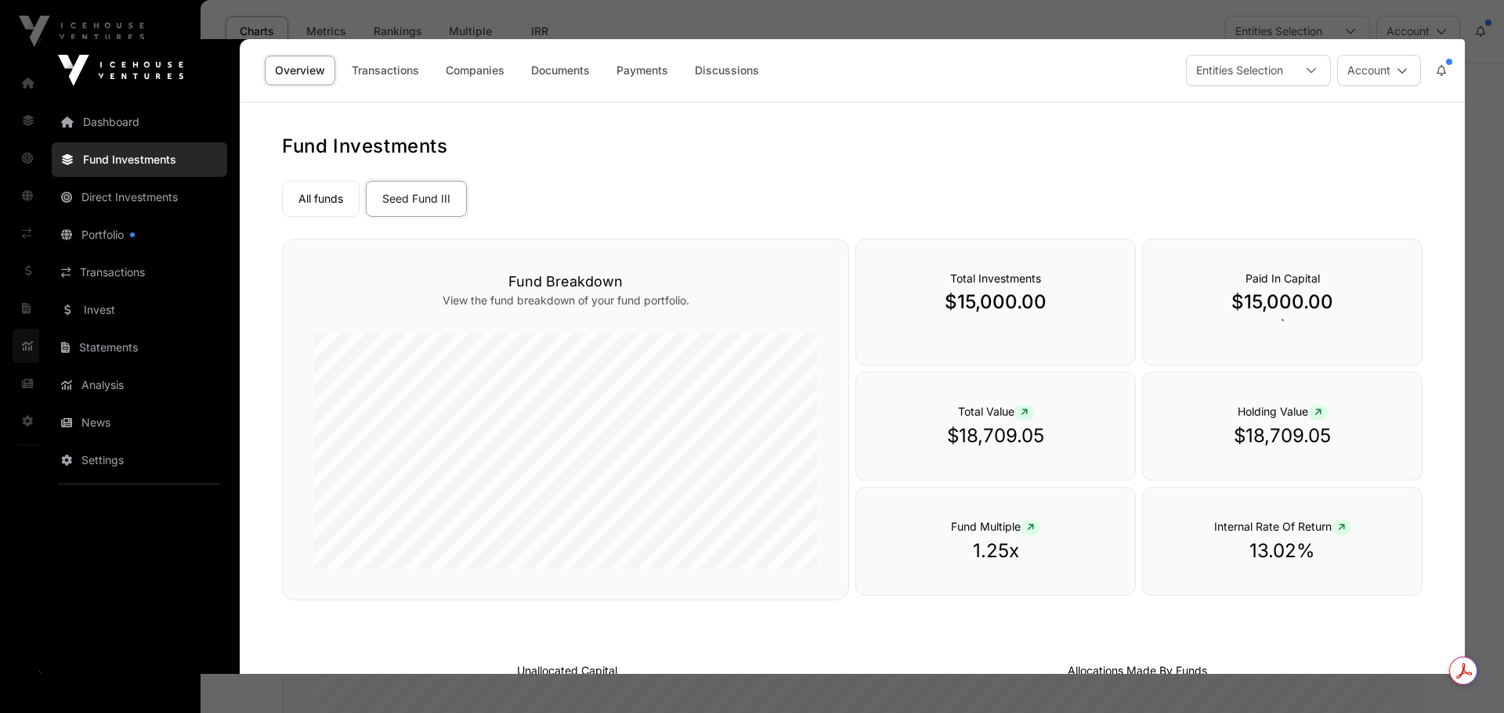
click at [27, 117] on div at bounding box center [752, 356] width 1504 height 713
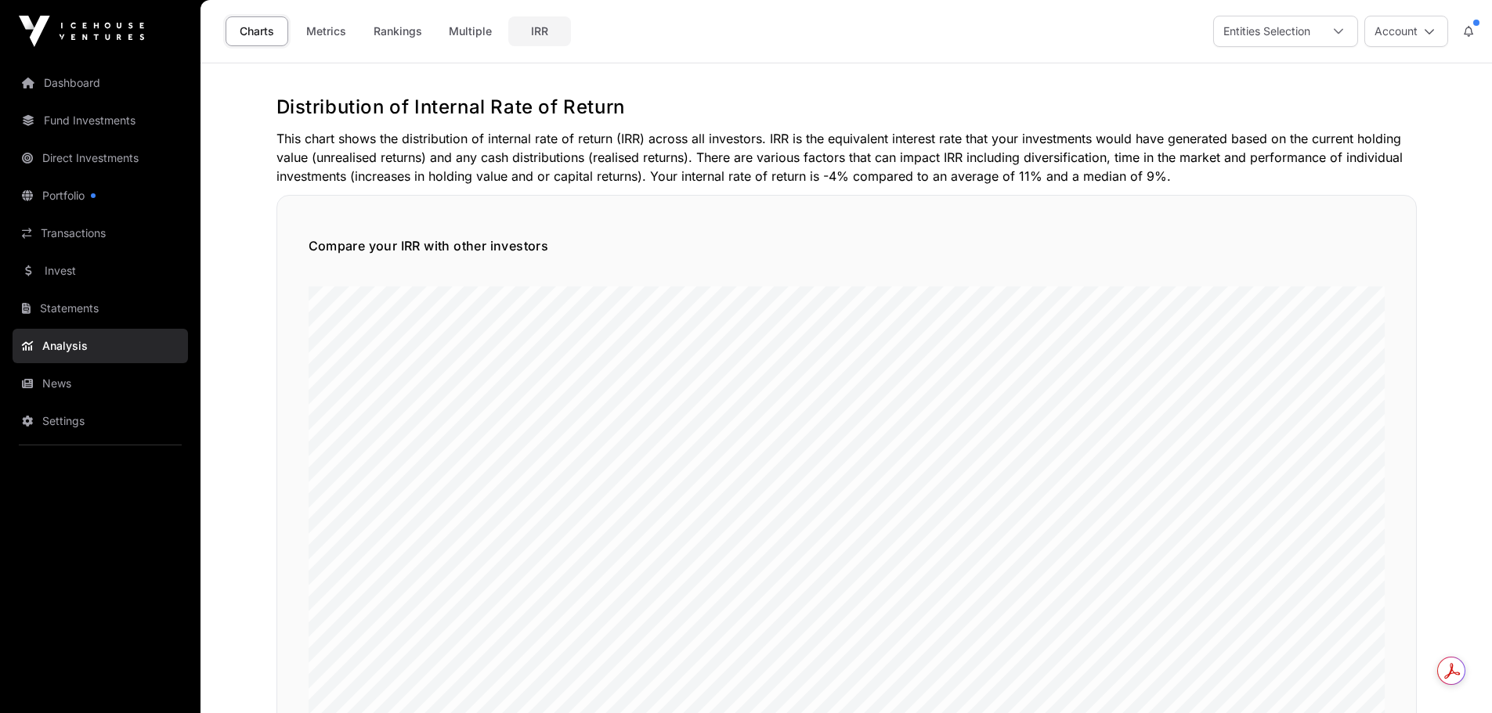
click at [527, 33] on link "IRR" at bounding box center [539, 31] width 63 height 30
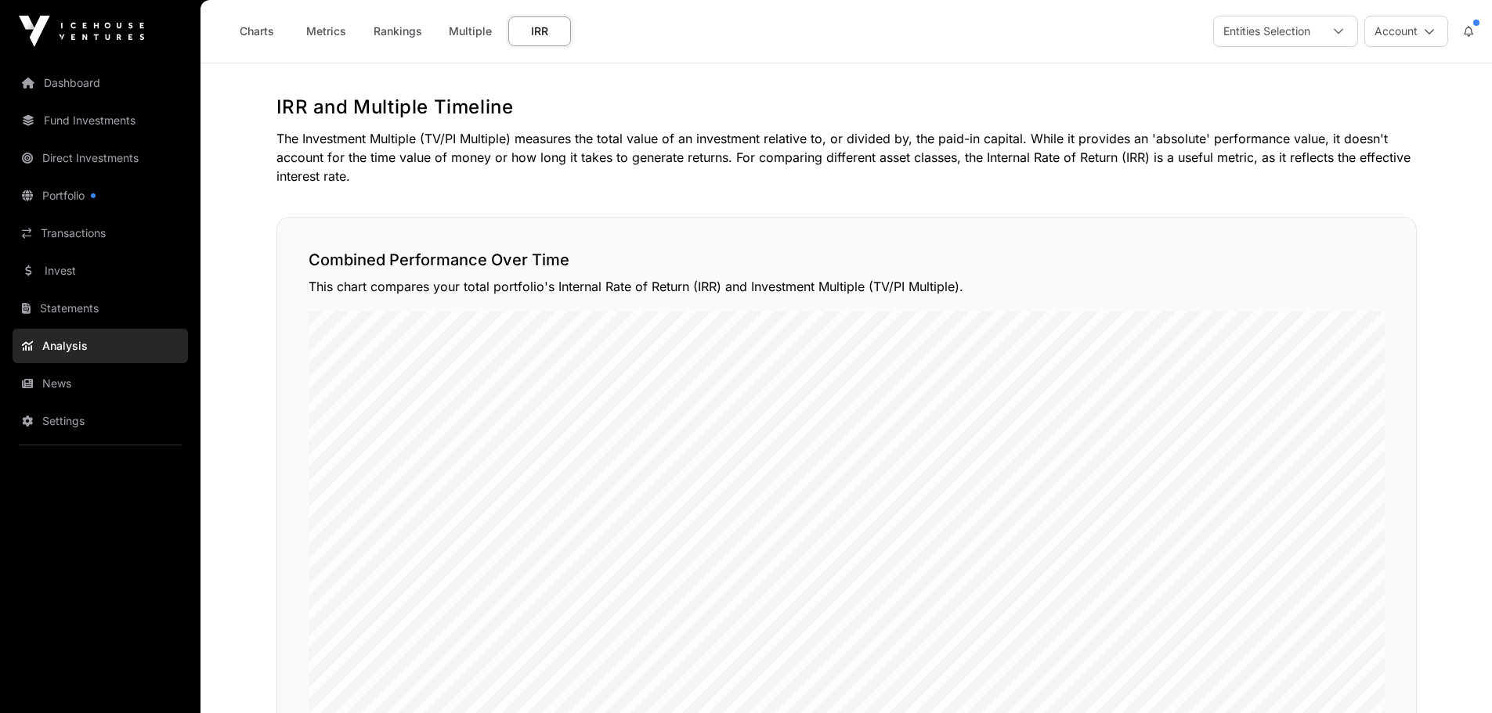
click at [60, 357] on link "Analysis" at bounding box center [100, 346] width 175 height 34
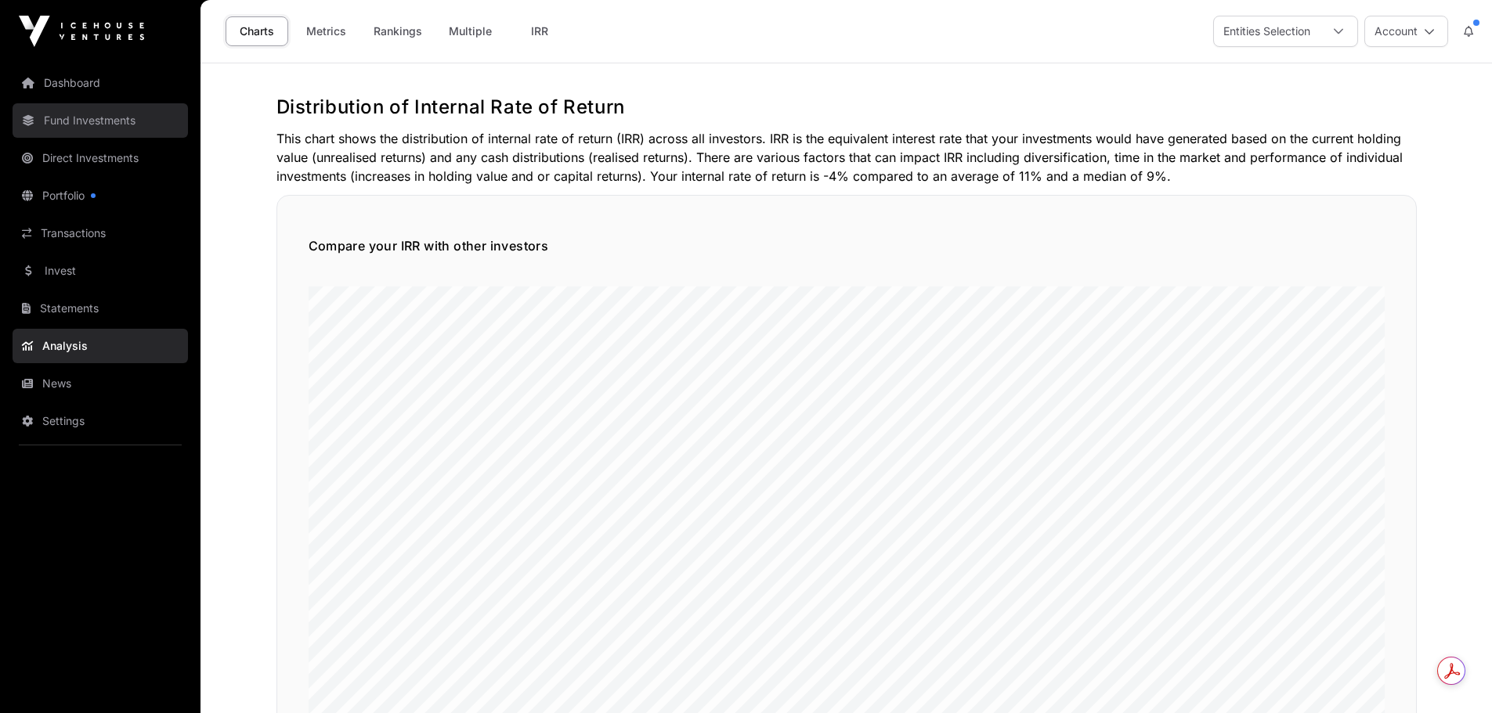
click at [96, 132] on link "Fund Investments" at bounding box center [100, 120] width 175 height 34
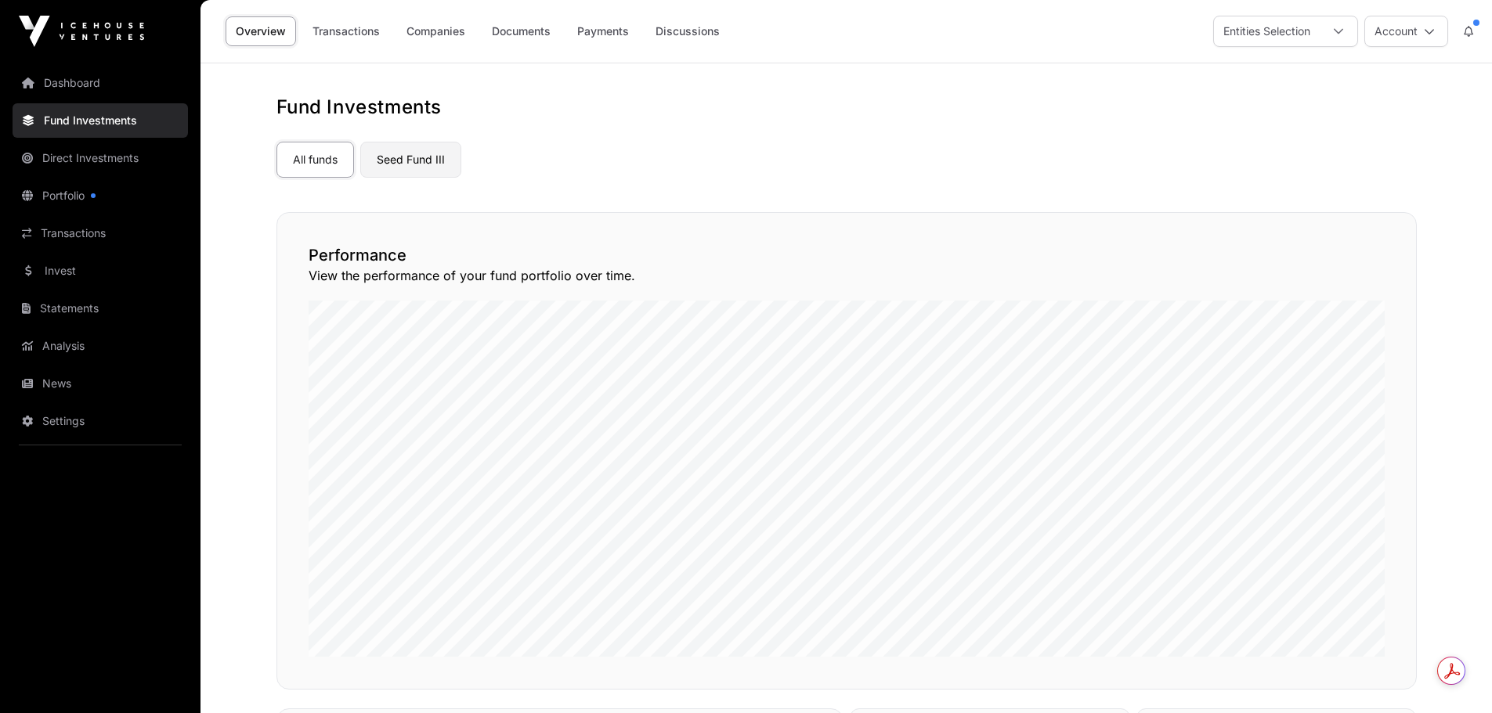
click at [412, 161] on link "Seed Fund III" at bounding box center [410, 160] width 101 height 36
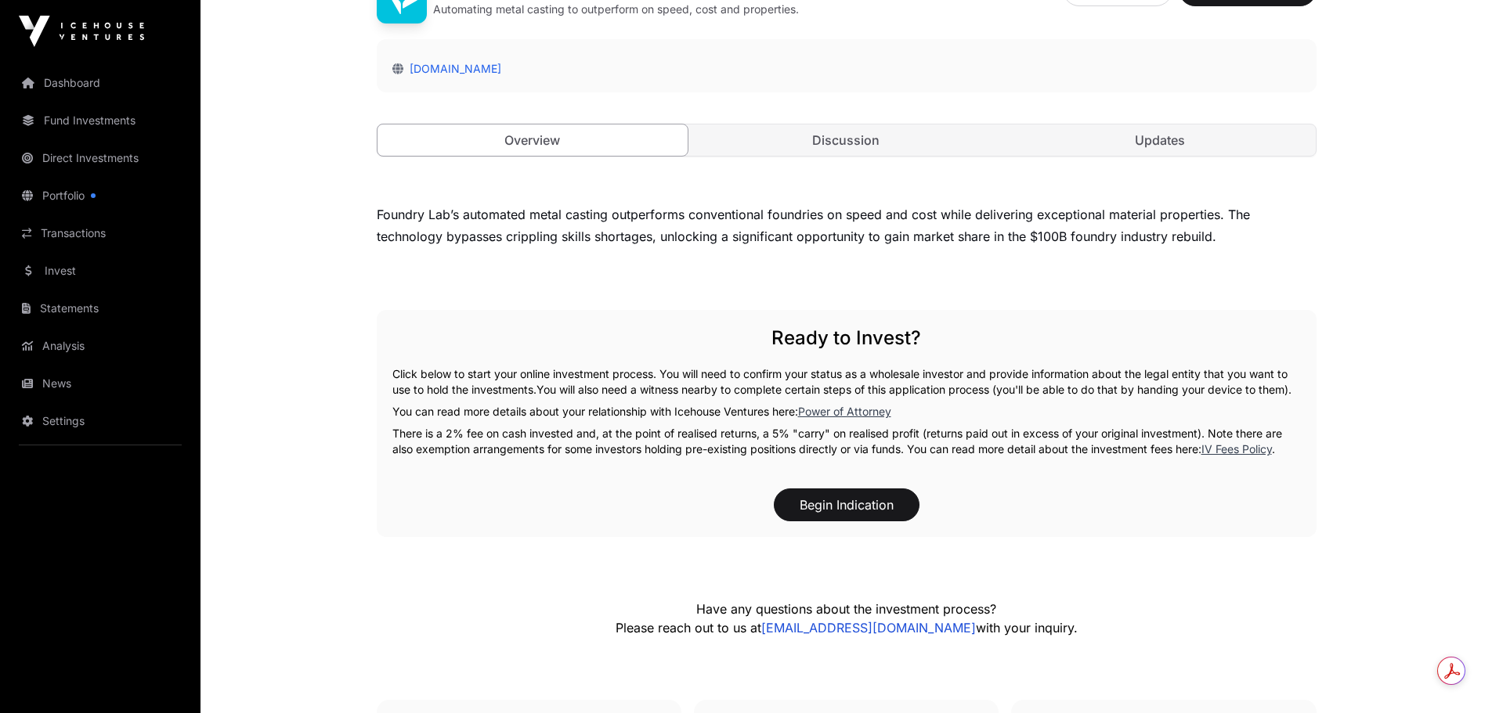
scroll to position [470, 0]
click at [880, 142] on link "Discussion" at bounding box center [846, 139] width 311 height 31
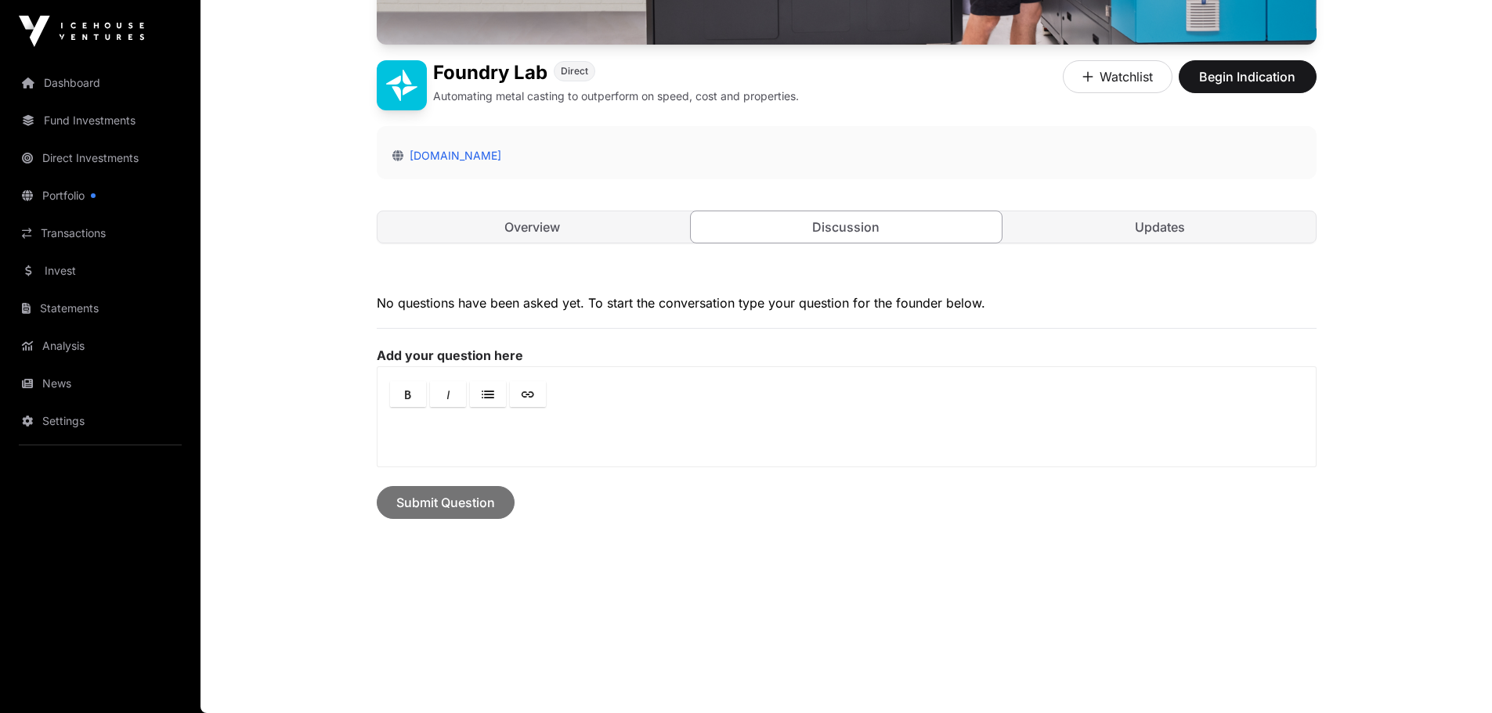
scroll to position [382, 0]
click at [511, 235] on link "Overview" at bounding box center [532, 226] width 311 height 31
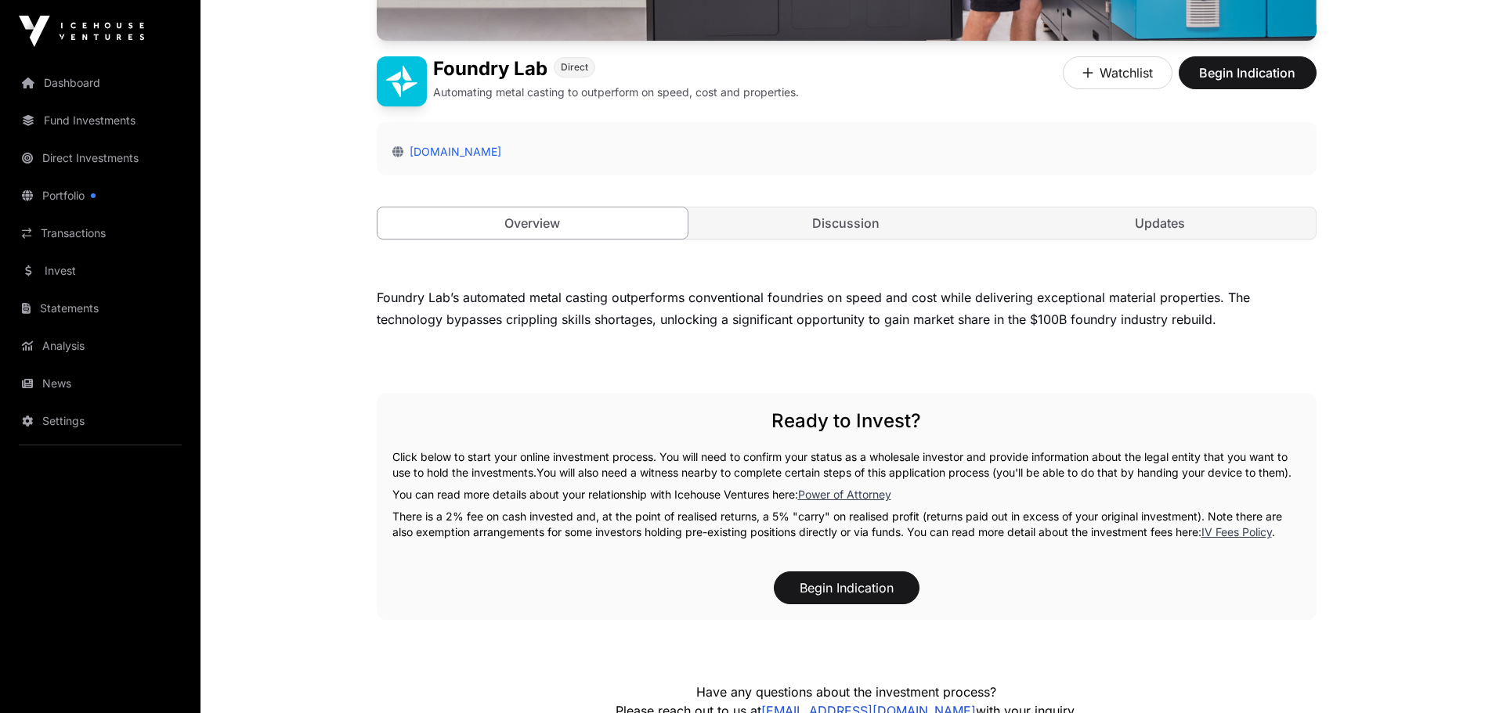
scroll to position [381, 0]
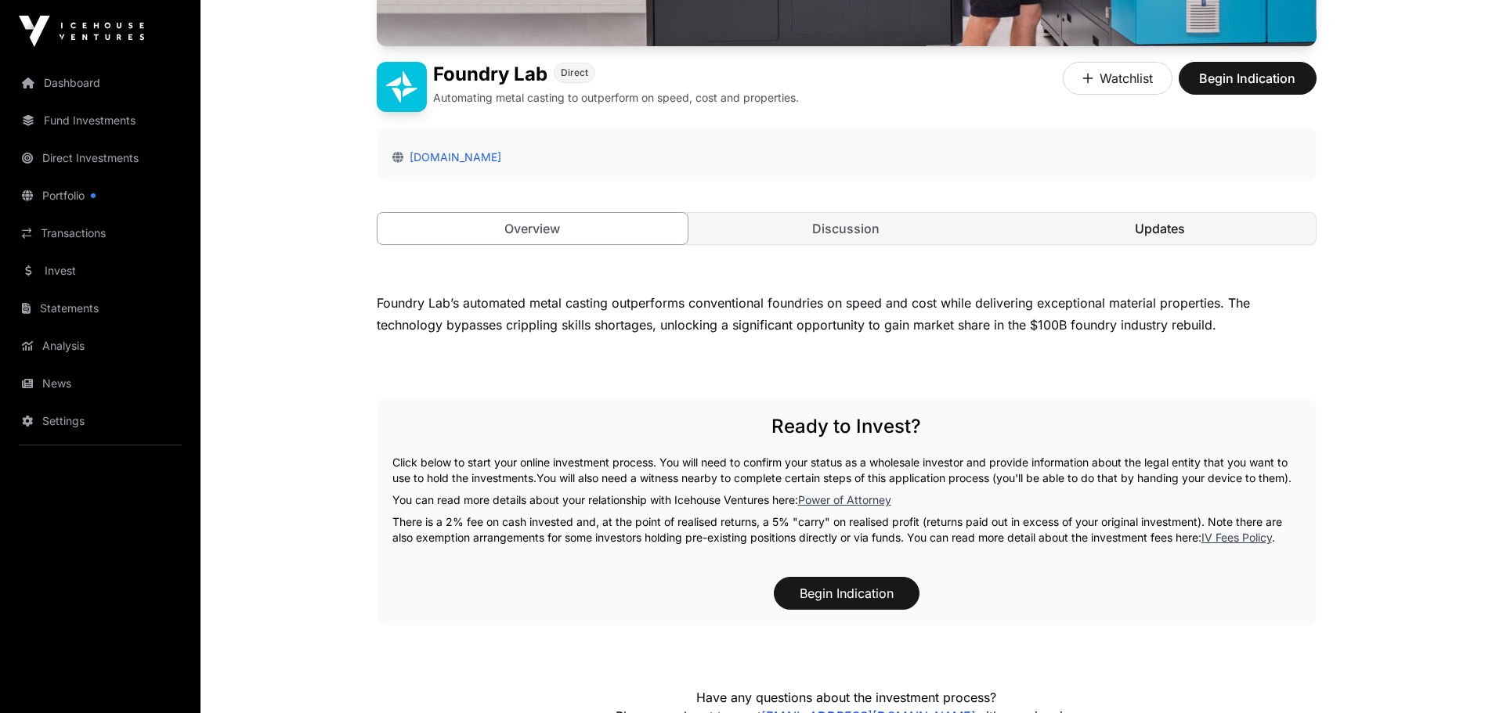
click at [1183, 226] on link "Updates" at bounding box center [1160, 228] width 311 height 31
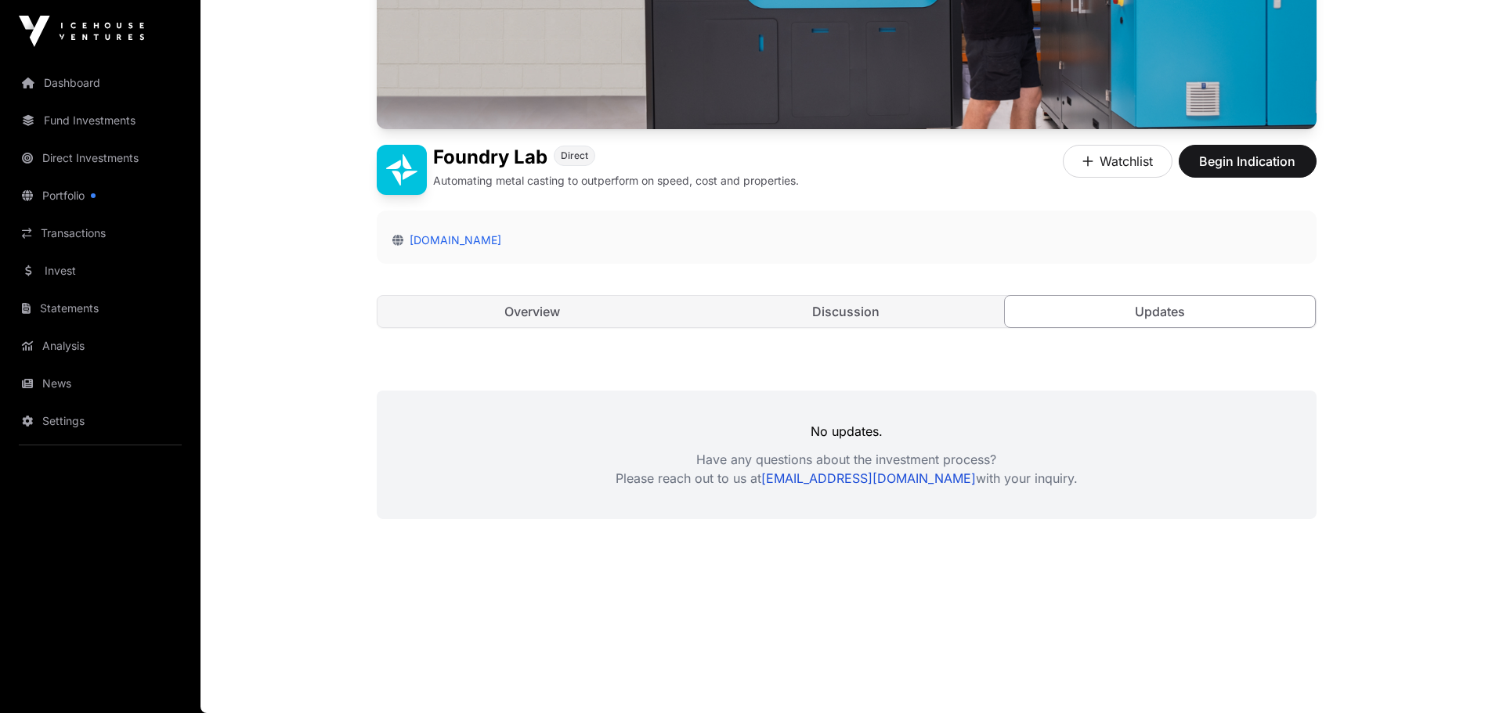
scroll to position [298, 0]
click at [925, 304] on link "Discussion" at bounding box center [846, 311] width 311 height 31
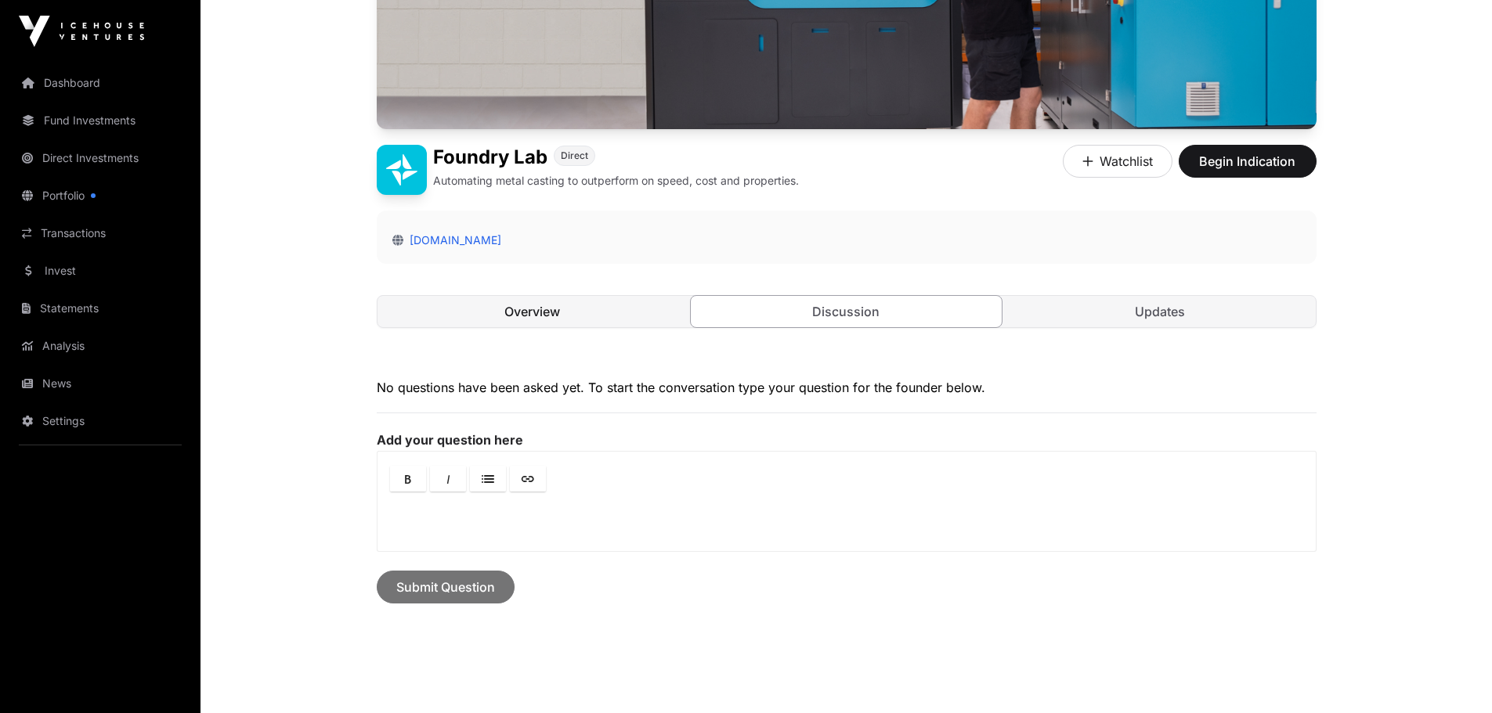
click at [532, 313] on link "Overview" at bounding box center [532, 311] width 311 height 31
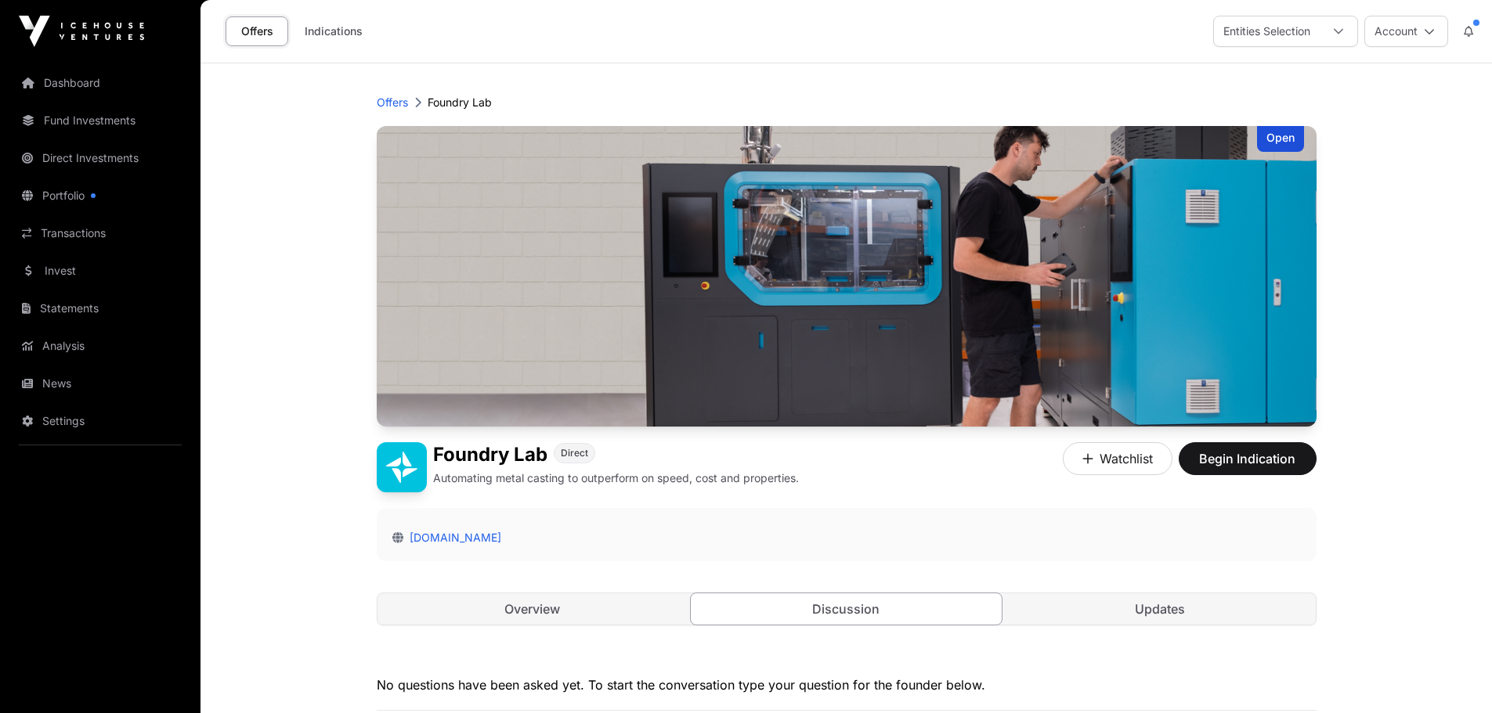
scroll to position [298, 0]
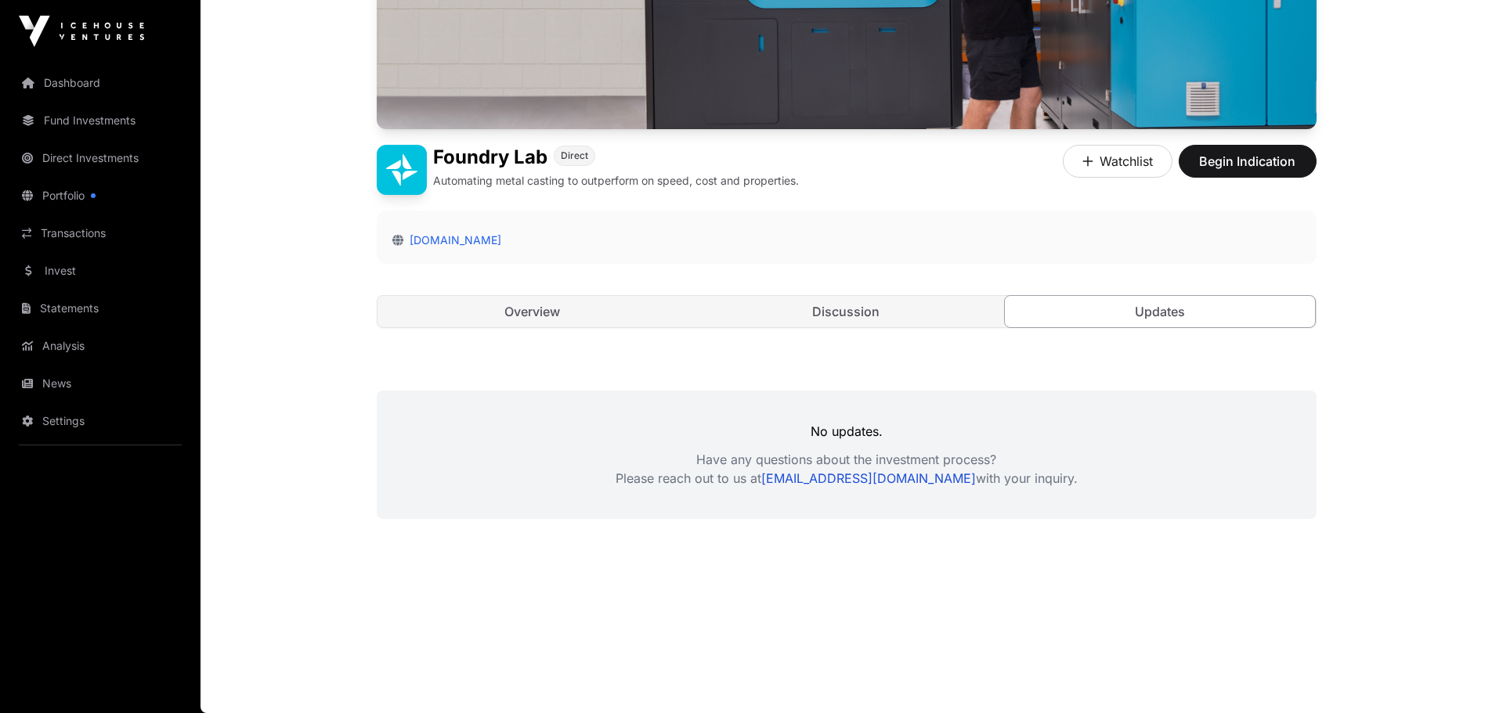
scroll to position [381, 0]
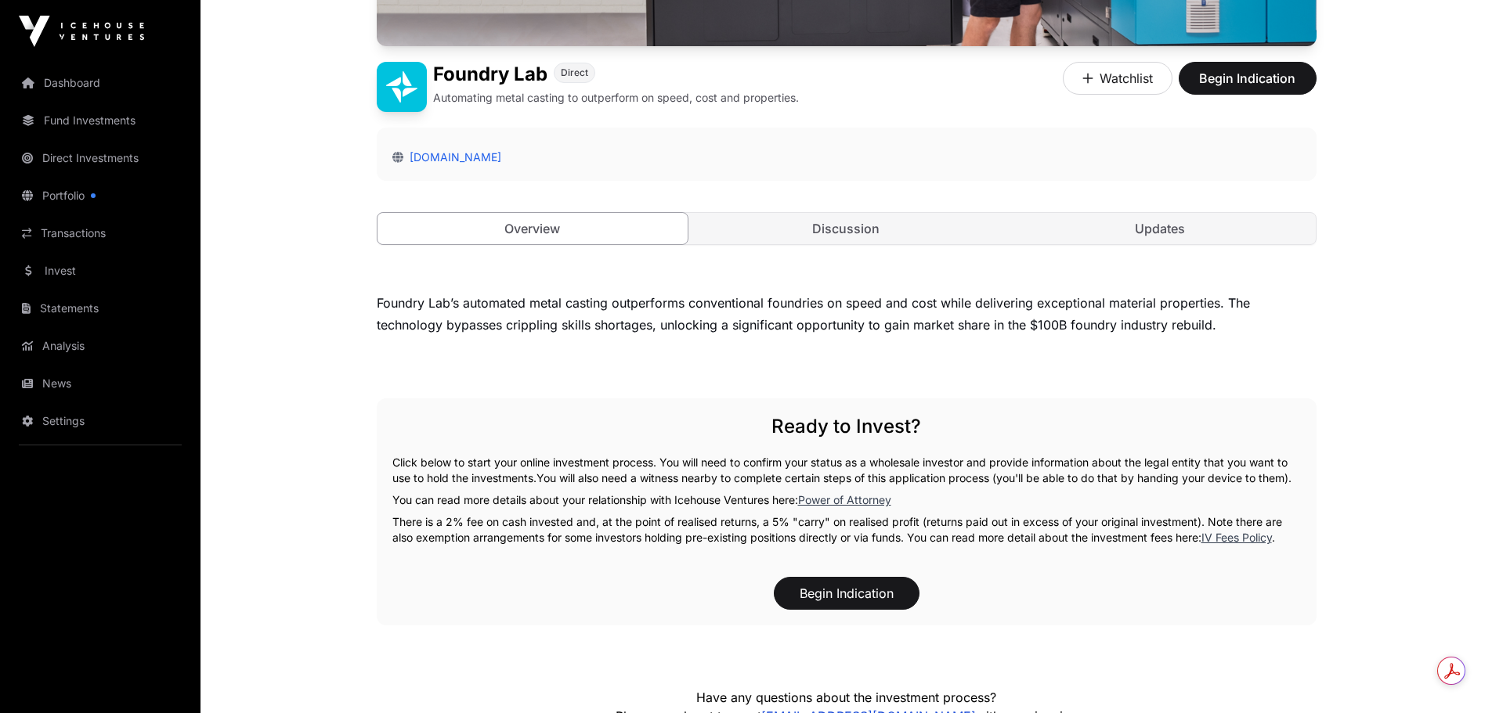
scroll to position [382, 0]
